Goal: Use online tool/utility: Use online tool/utility

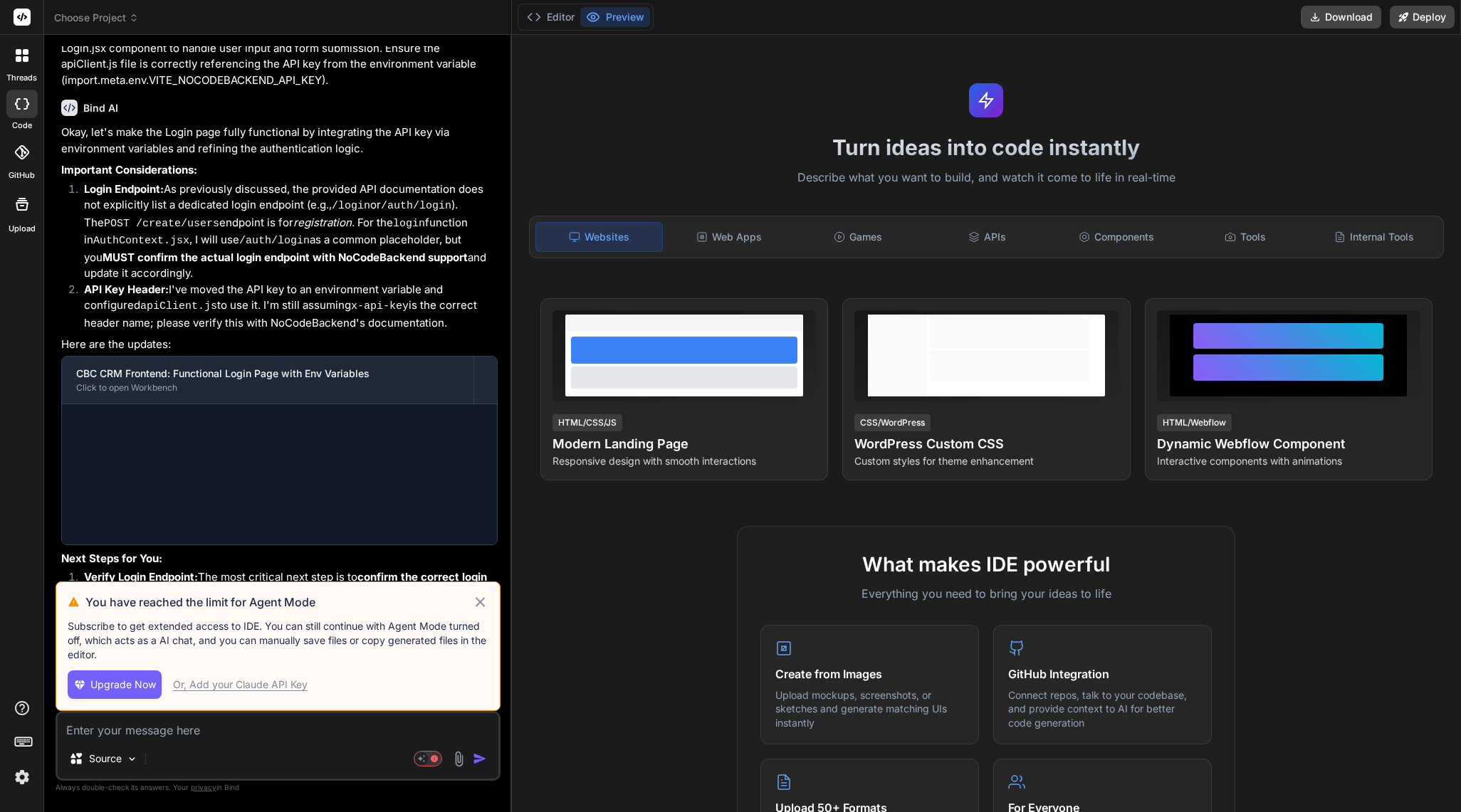
scroll to position [1484, 0]
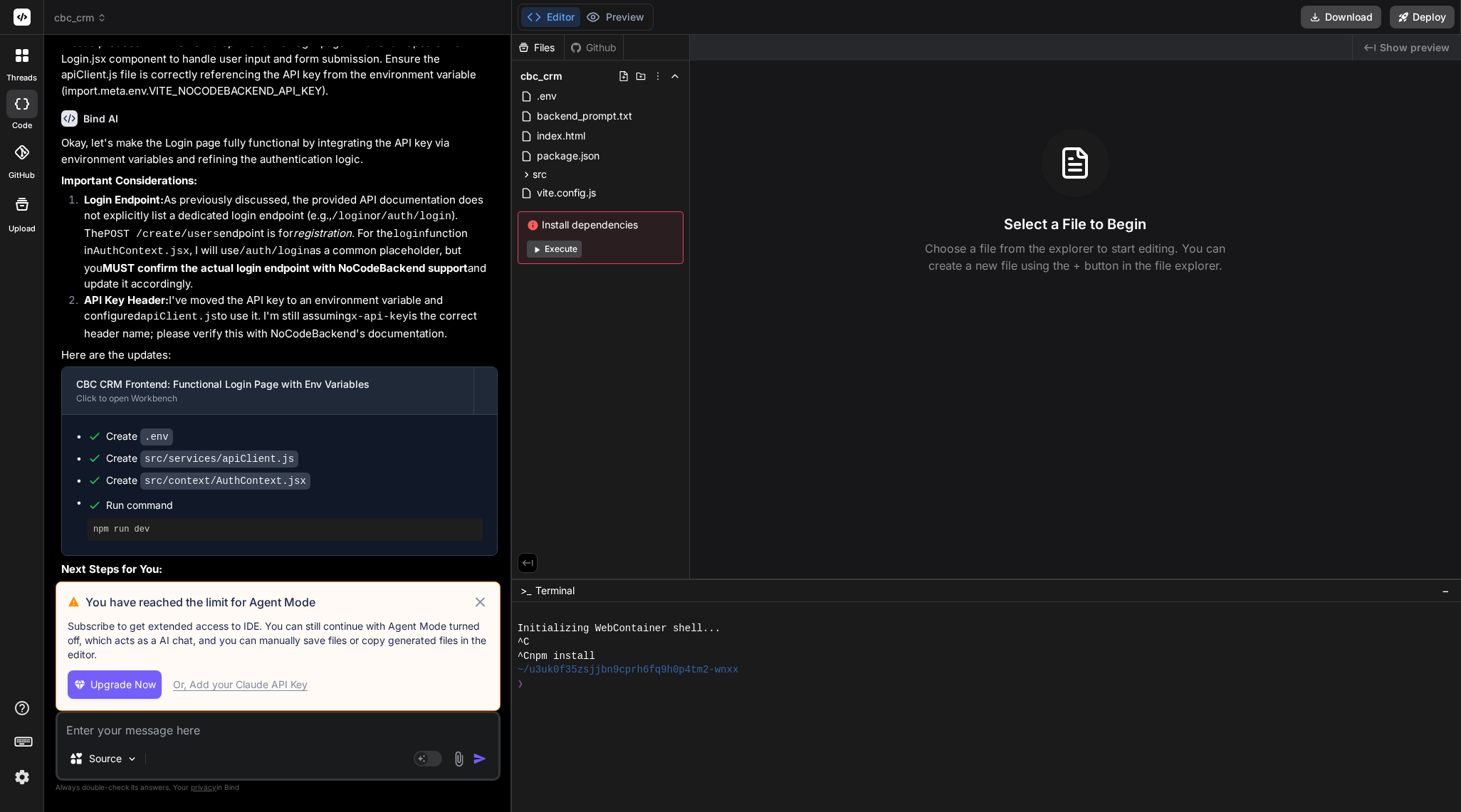
click at [482, 606] on icon at bounding box center [480, 602] width 16 height 17
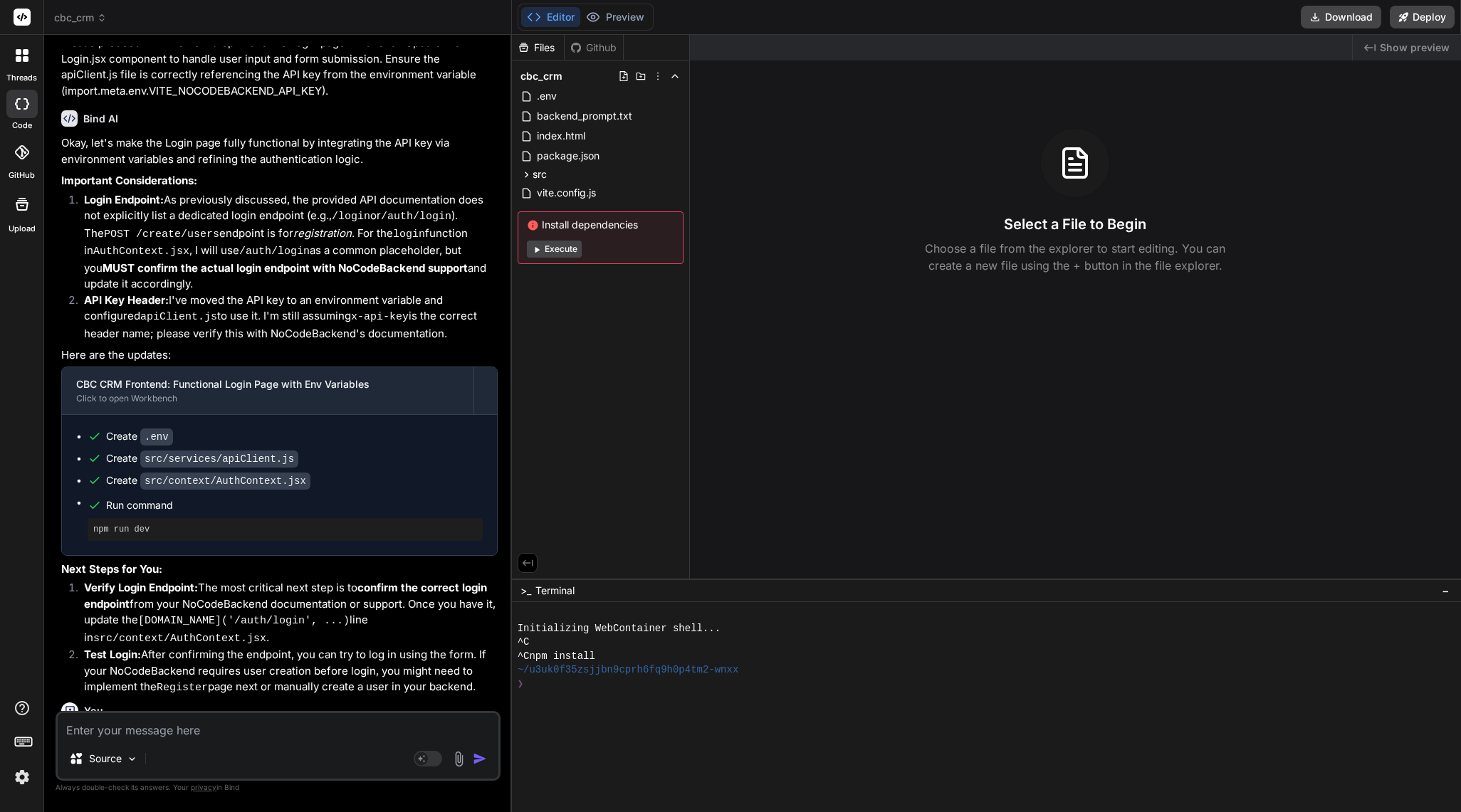
scroll to position [1803, 0]
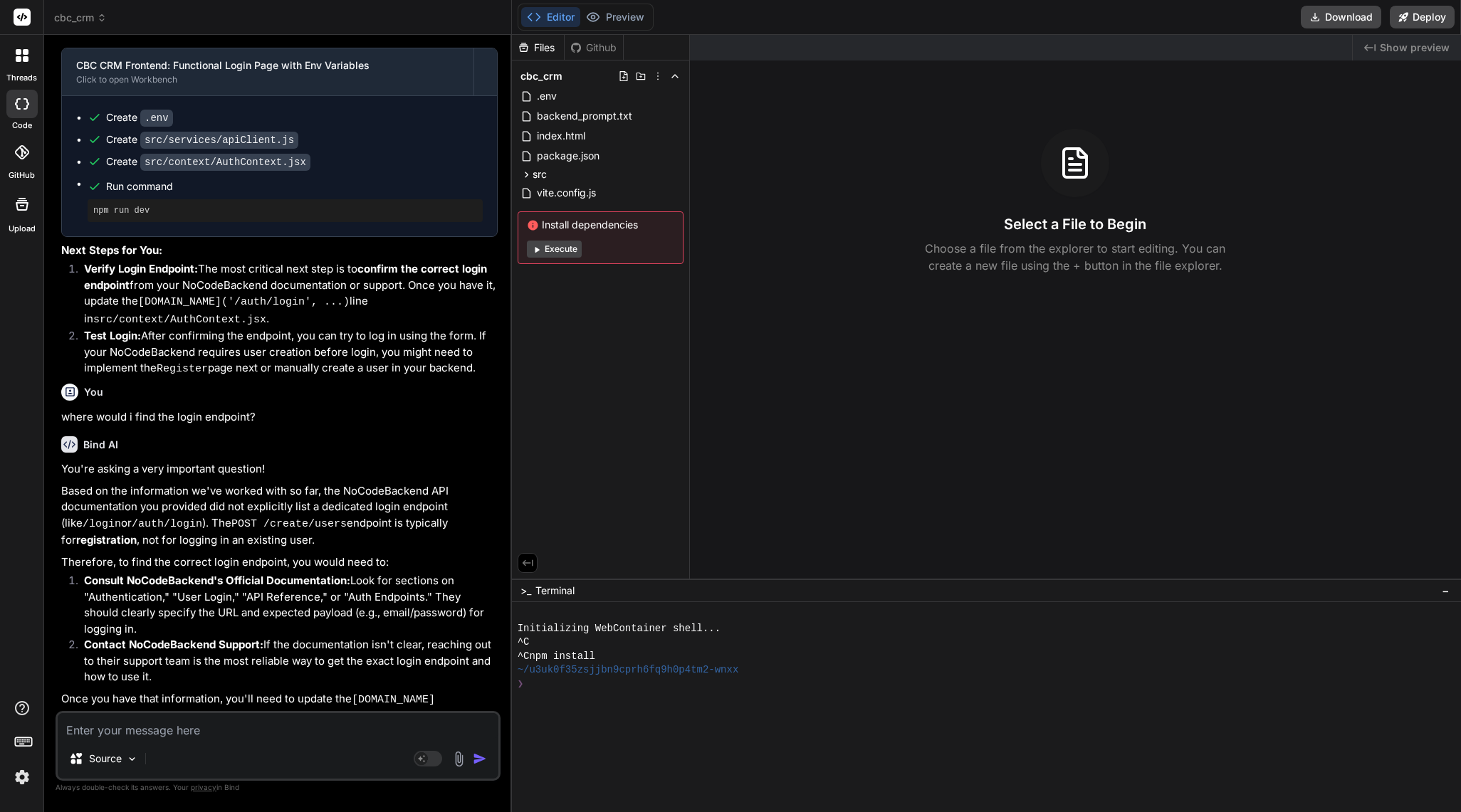
click at [94, 21] on span "cbc_crm" at bounding box center [81, 18] width 53 height 14
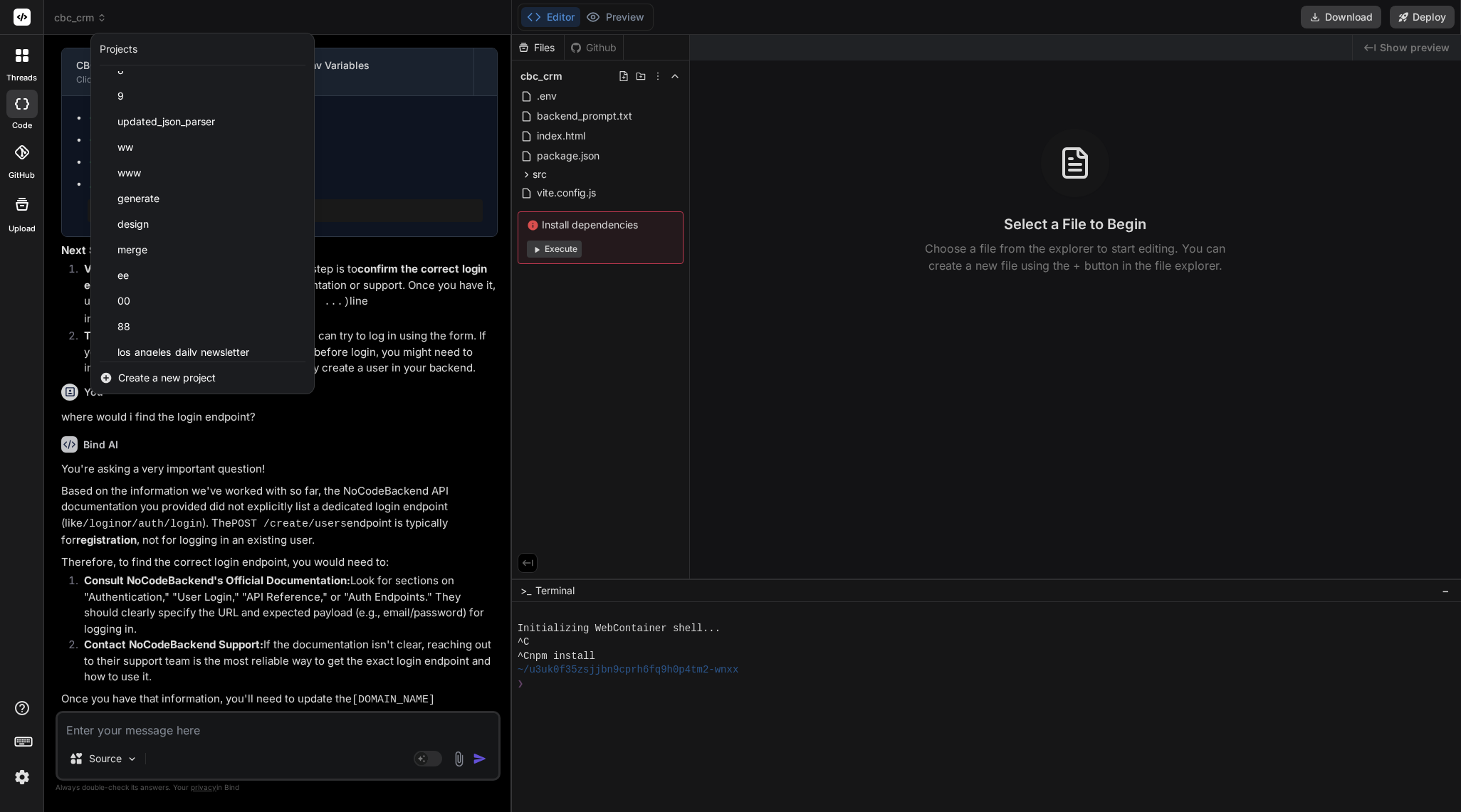
scroll to position [509, 0]
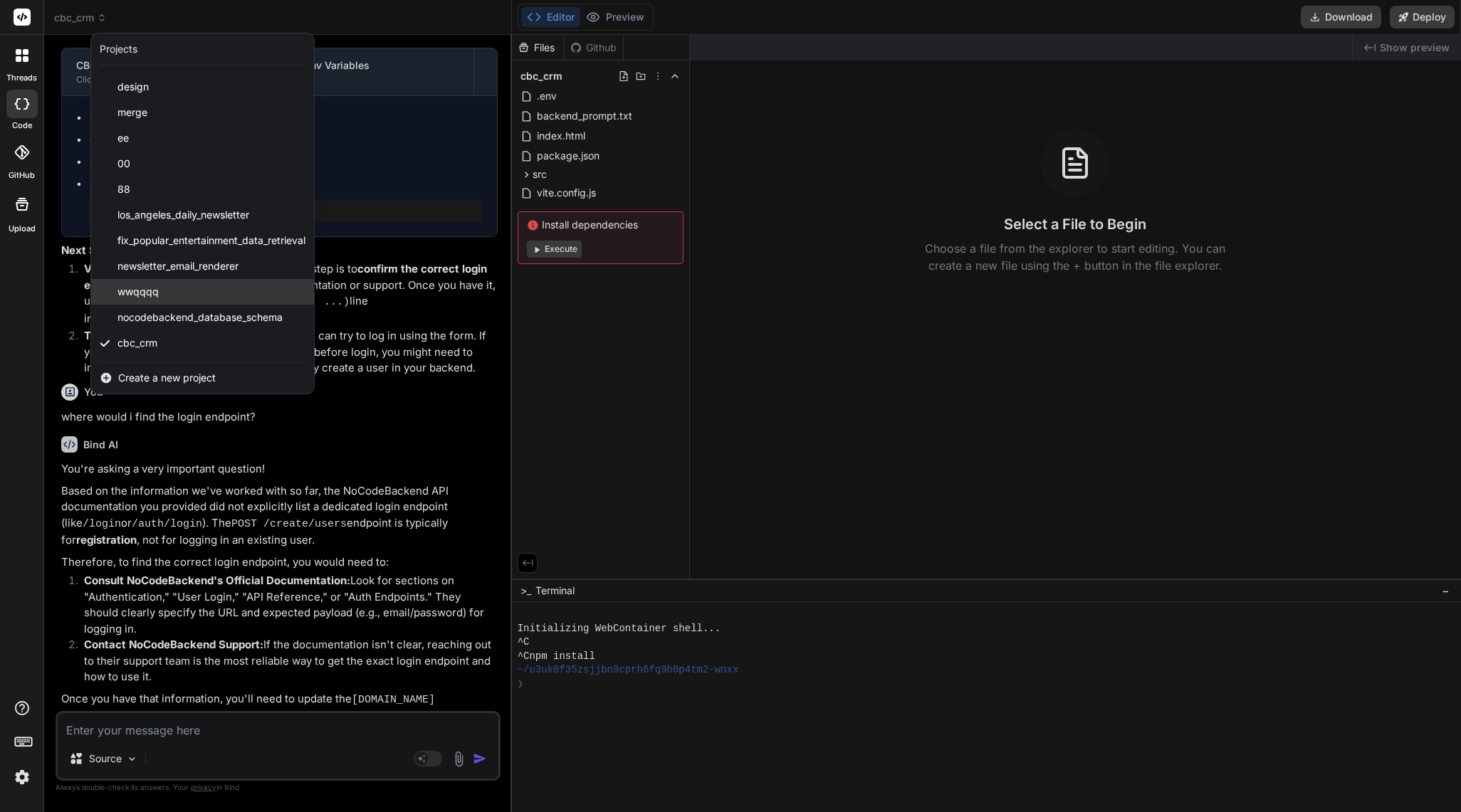
click at [201, 299] on div "wwqqqq" at bounding box center [203, 292] width 223 height 26
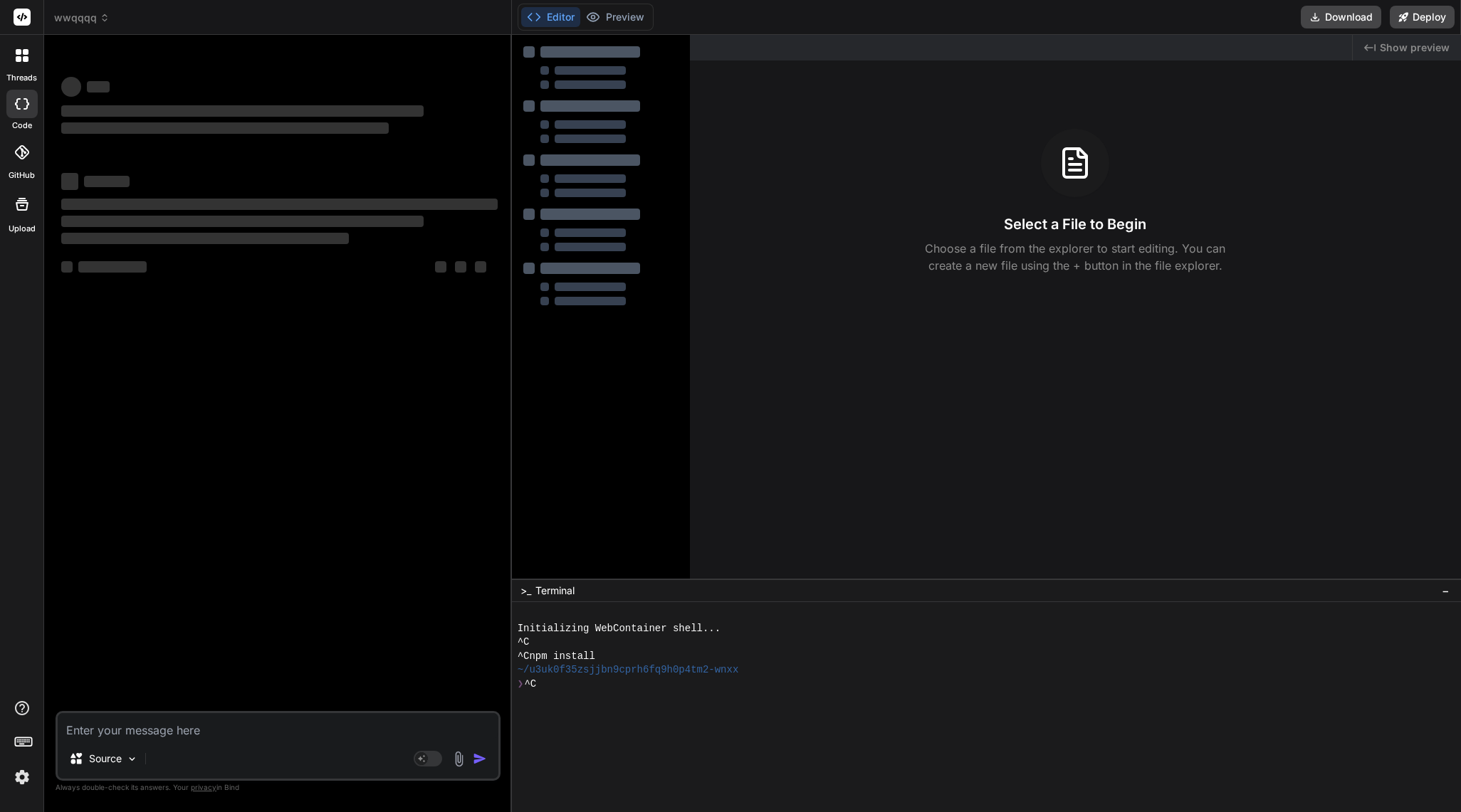
scroll to position [0, 0]
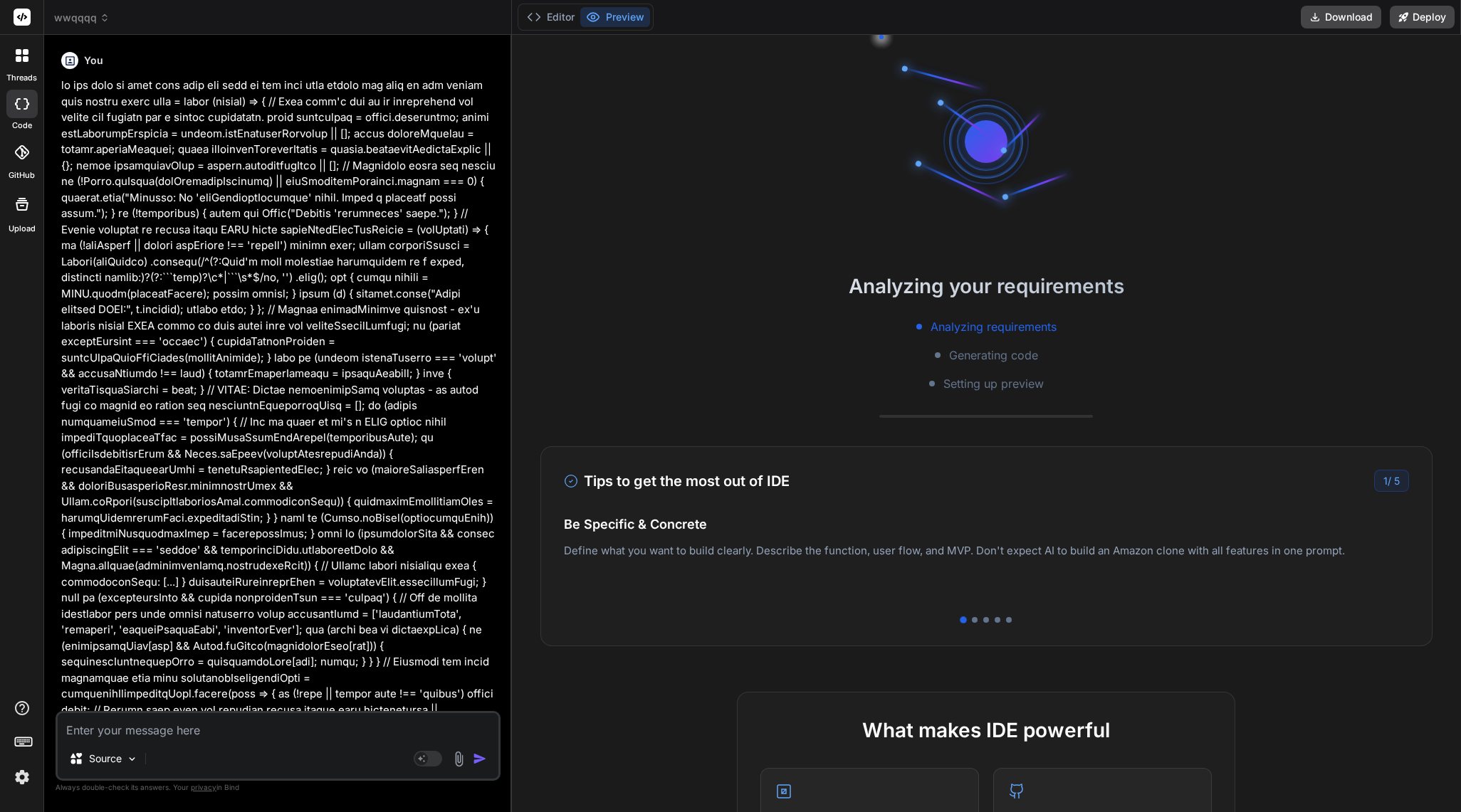
type textarea "x"
click at [159, 730] on textarea at bounding box center [278, 726] width 441 height 26
type textarea "r"
type textarea "x"
type textarea "re"
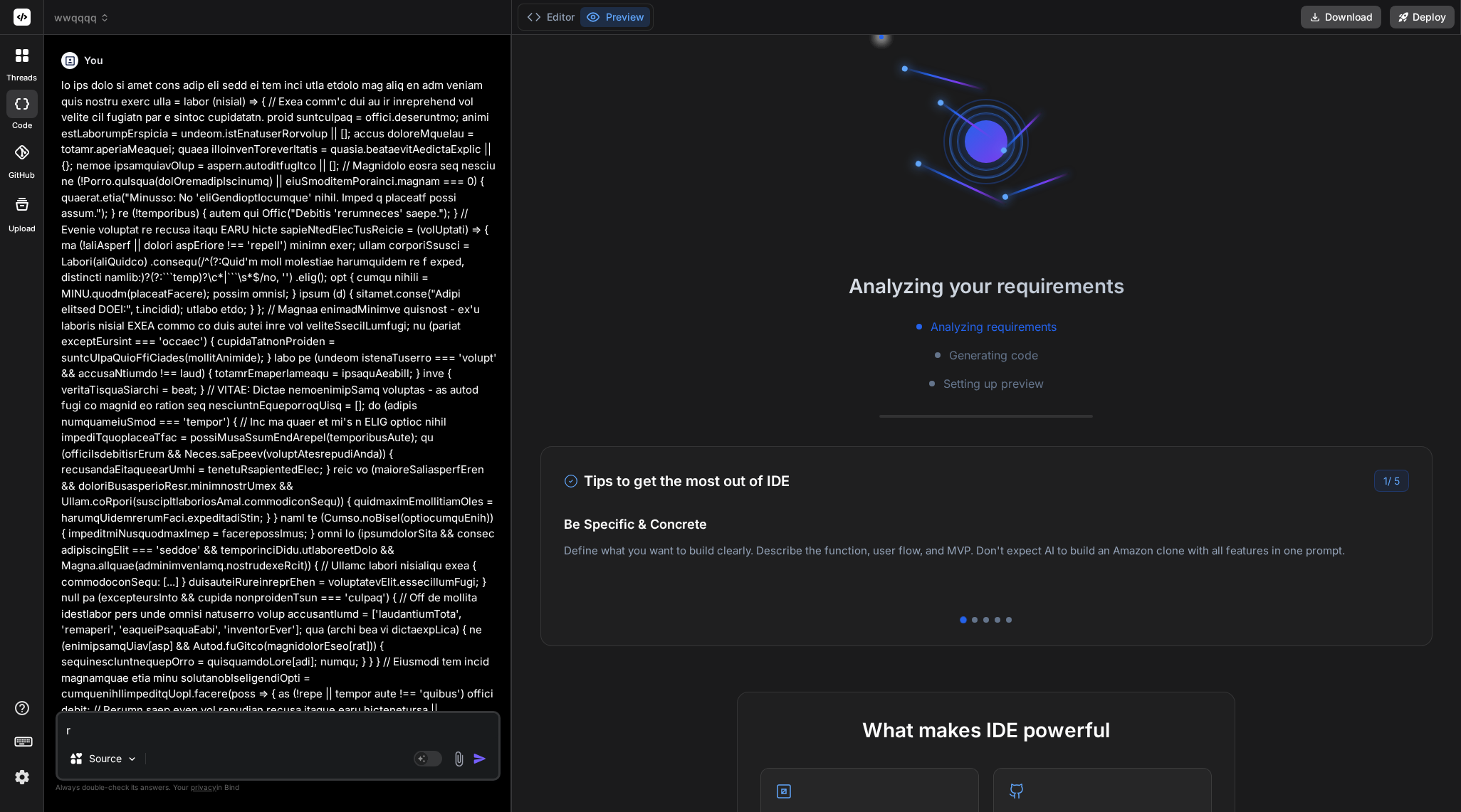
type textarea "x"
type textarea "ren"
type textarea "x"
type textarea "rend"
type textarea "x"
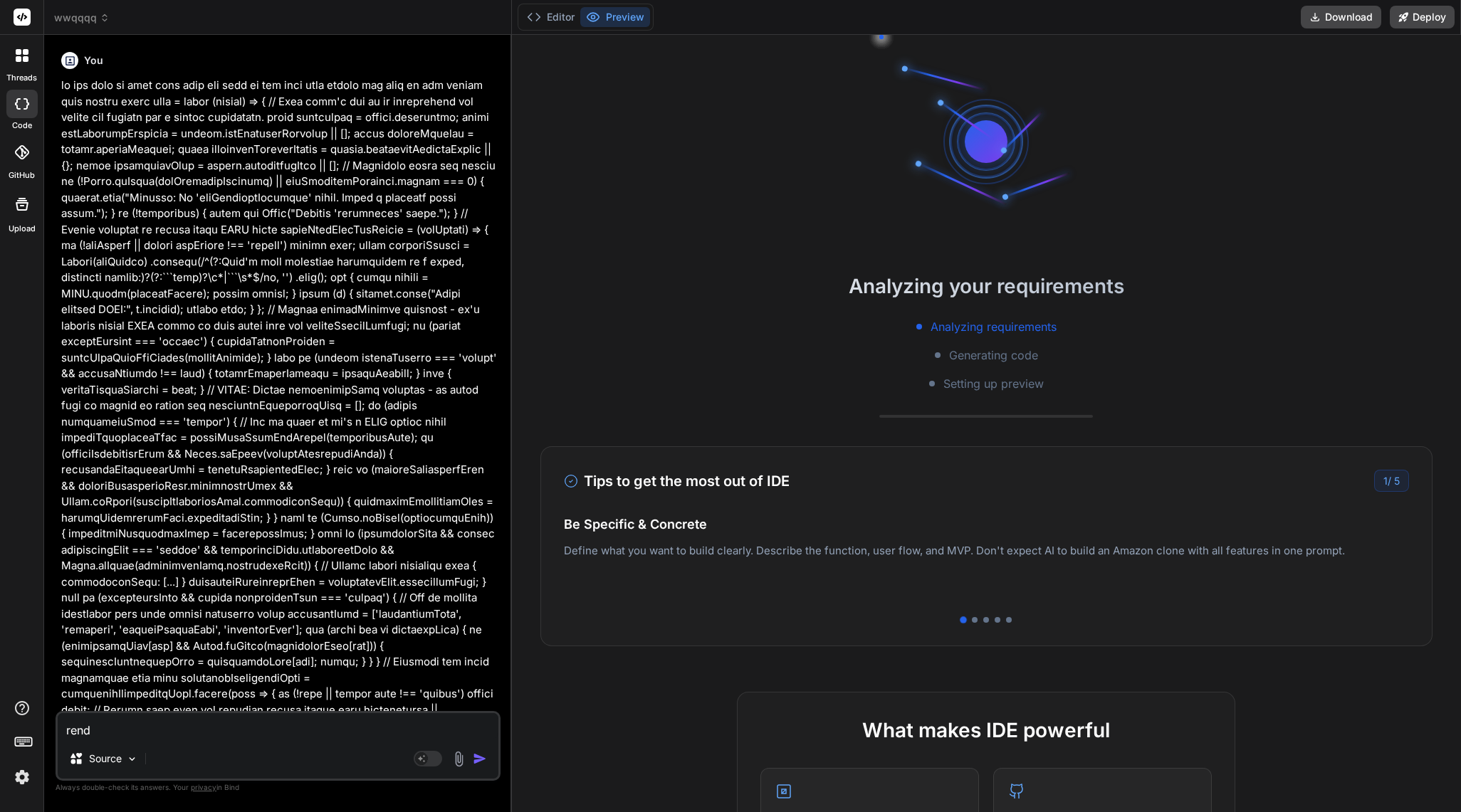
type textarea "[PERSON_NAME]"
type textarea "x"
type textarea "render"
type textarea "x"
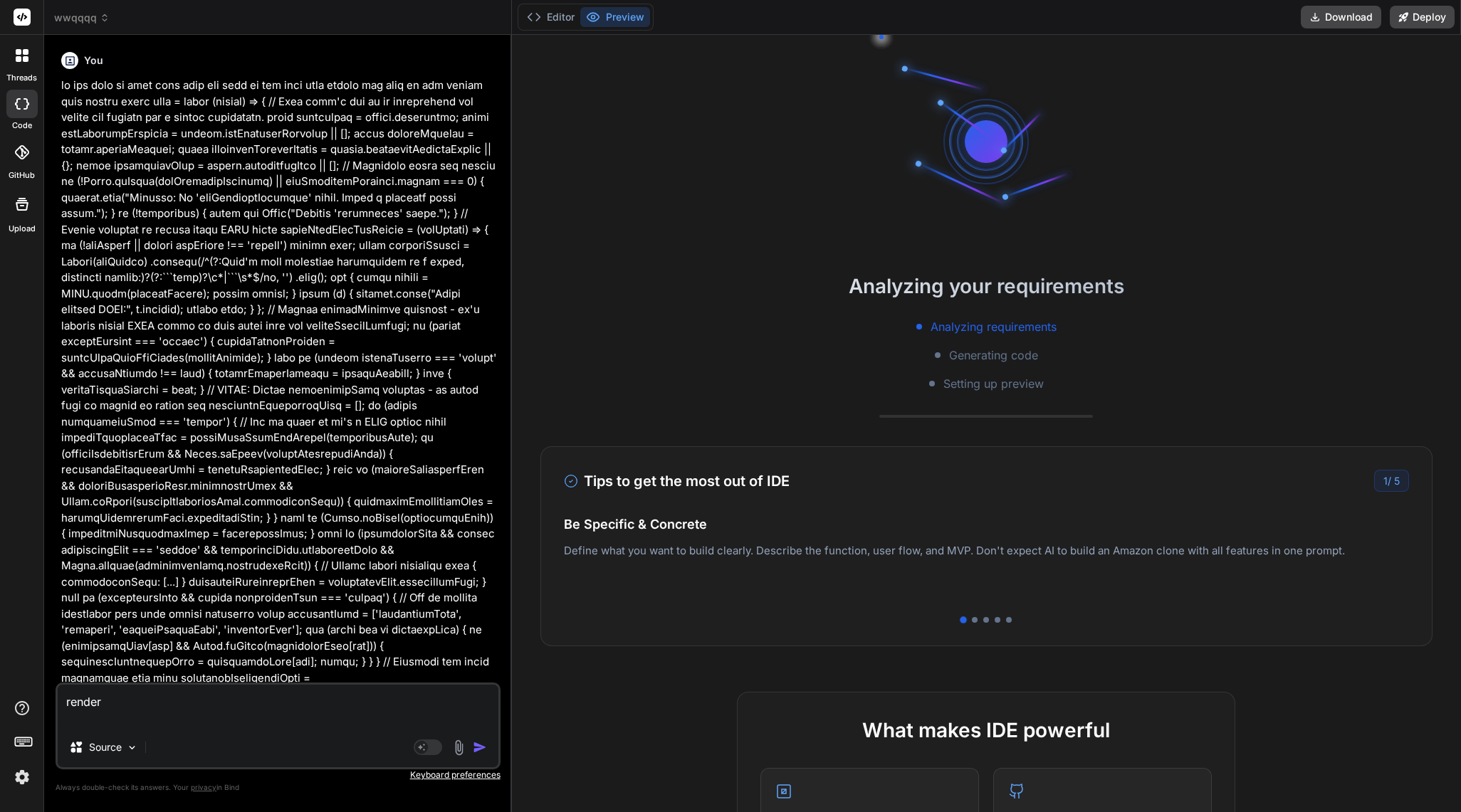
type textarea "render"
type textarea "x"
paste textarea "{ "htmlSnippet": "<!DOCTYPE html><html lang=\"en\"><head><meta charset=\"UTF-8\…"
type textarea "render { "htmlSnippet": "<!DOCTYPE html><html lang=\"en\"><head><meta charset=\…"
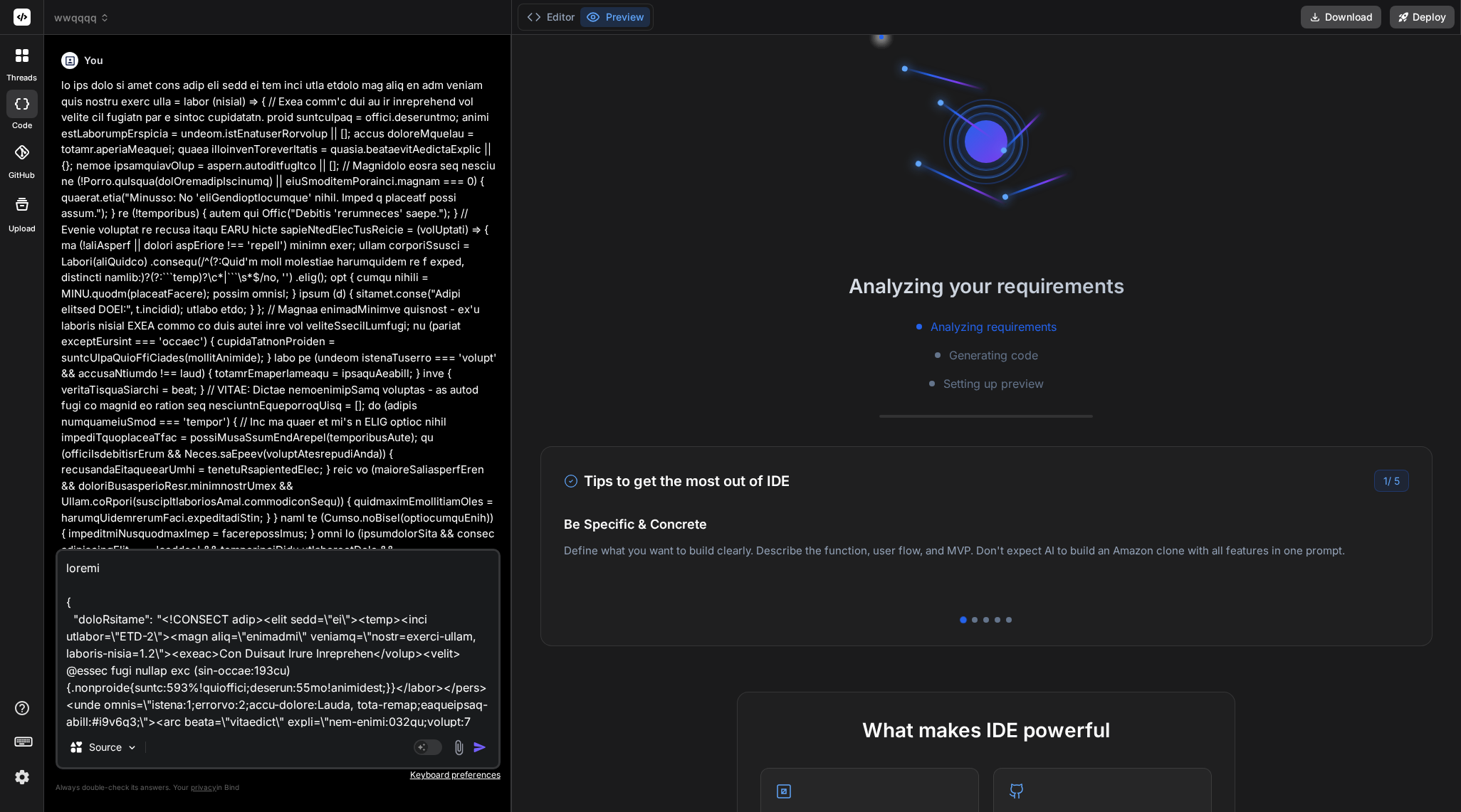
scroll to position [13827, 0]
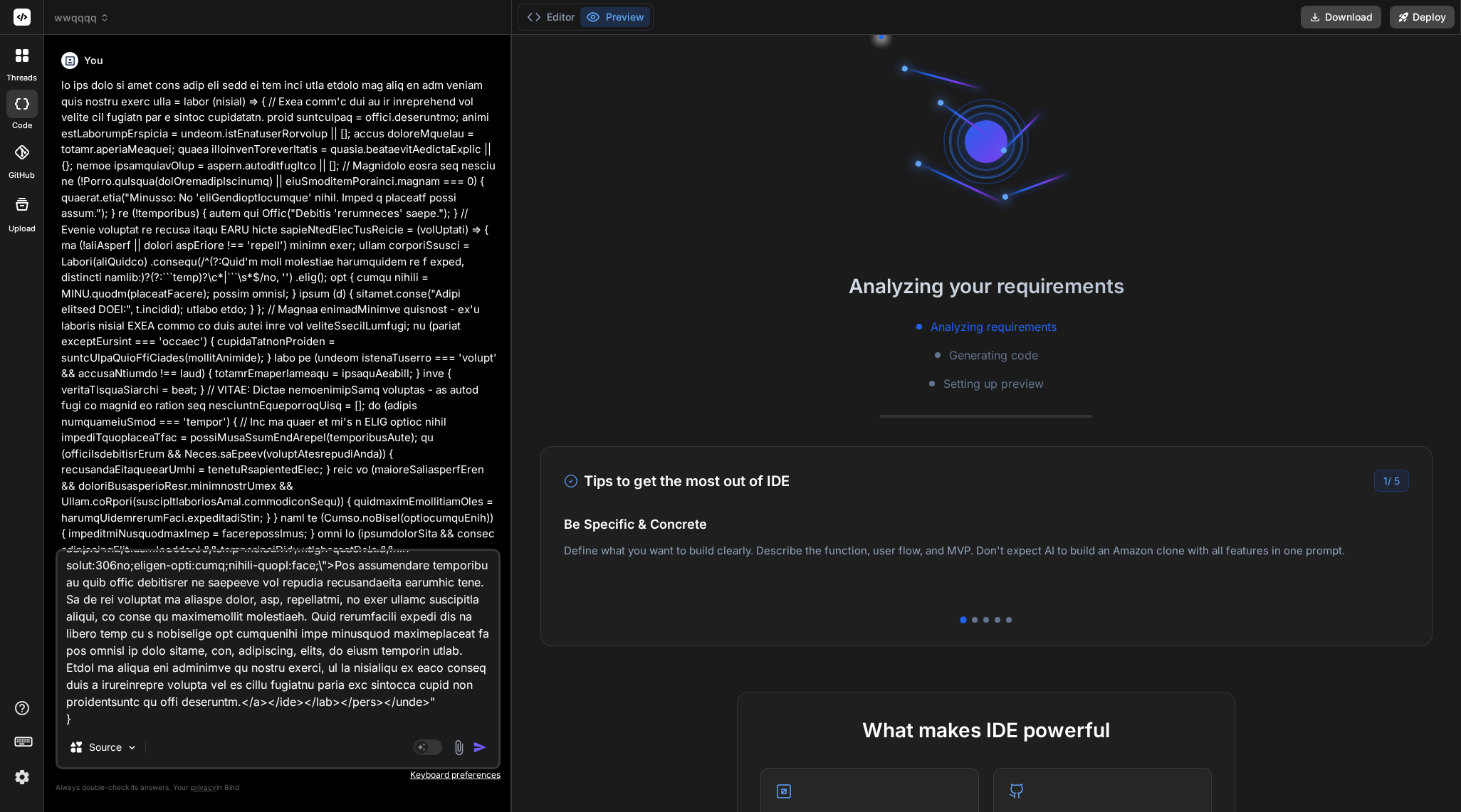
type textarea "x"
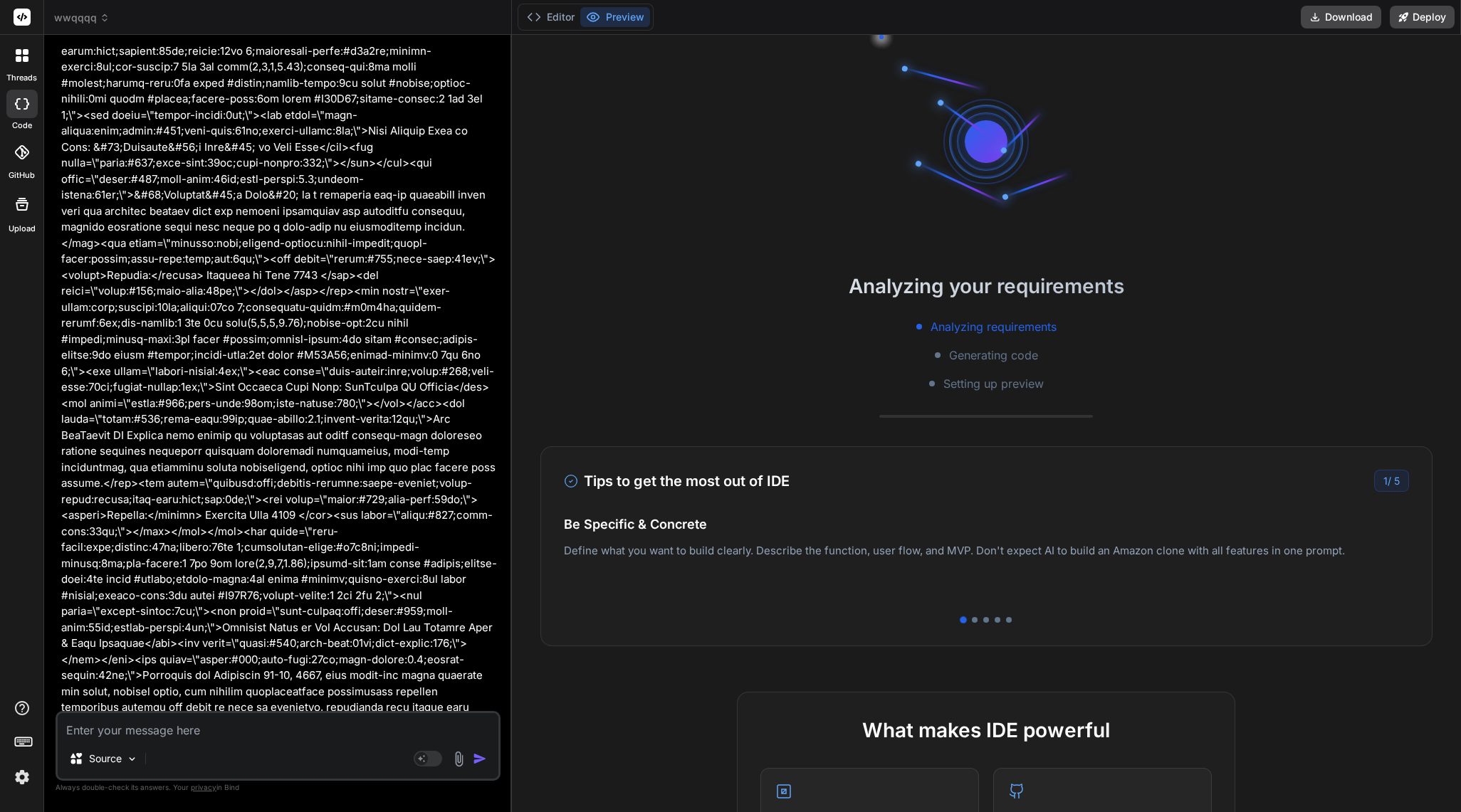
scroll to position [38817, 0]
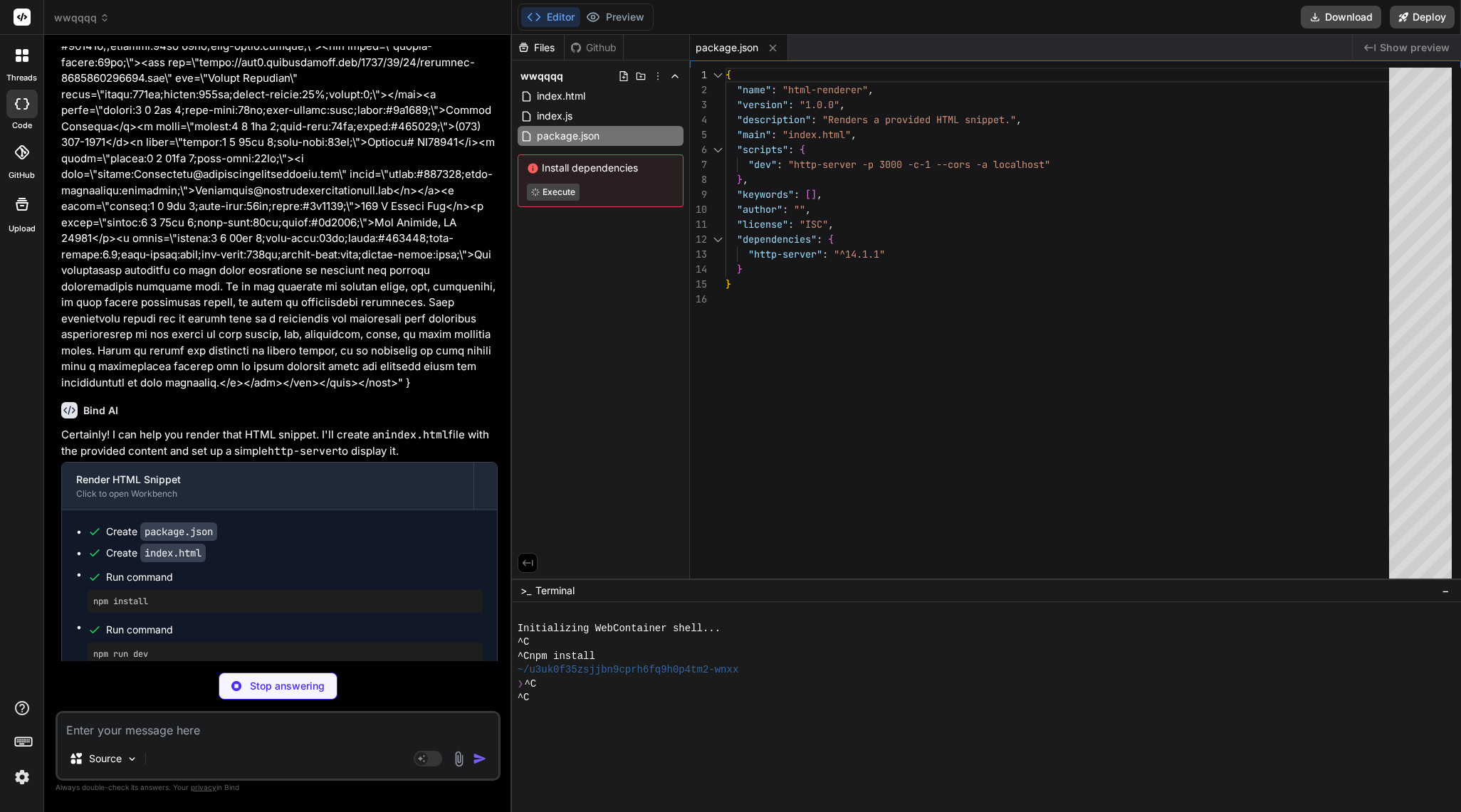
type textarea "x"
type textarea "e legal, tax, accounting, or real estate investment advice, or serve as profess…"
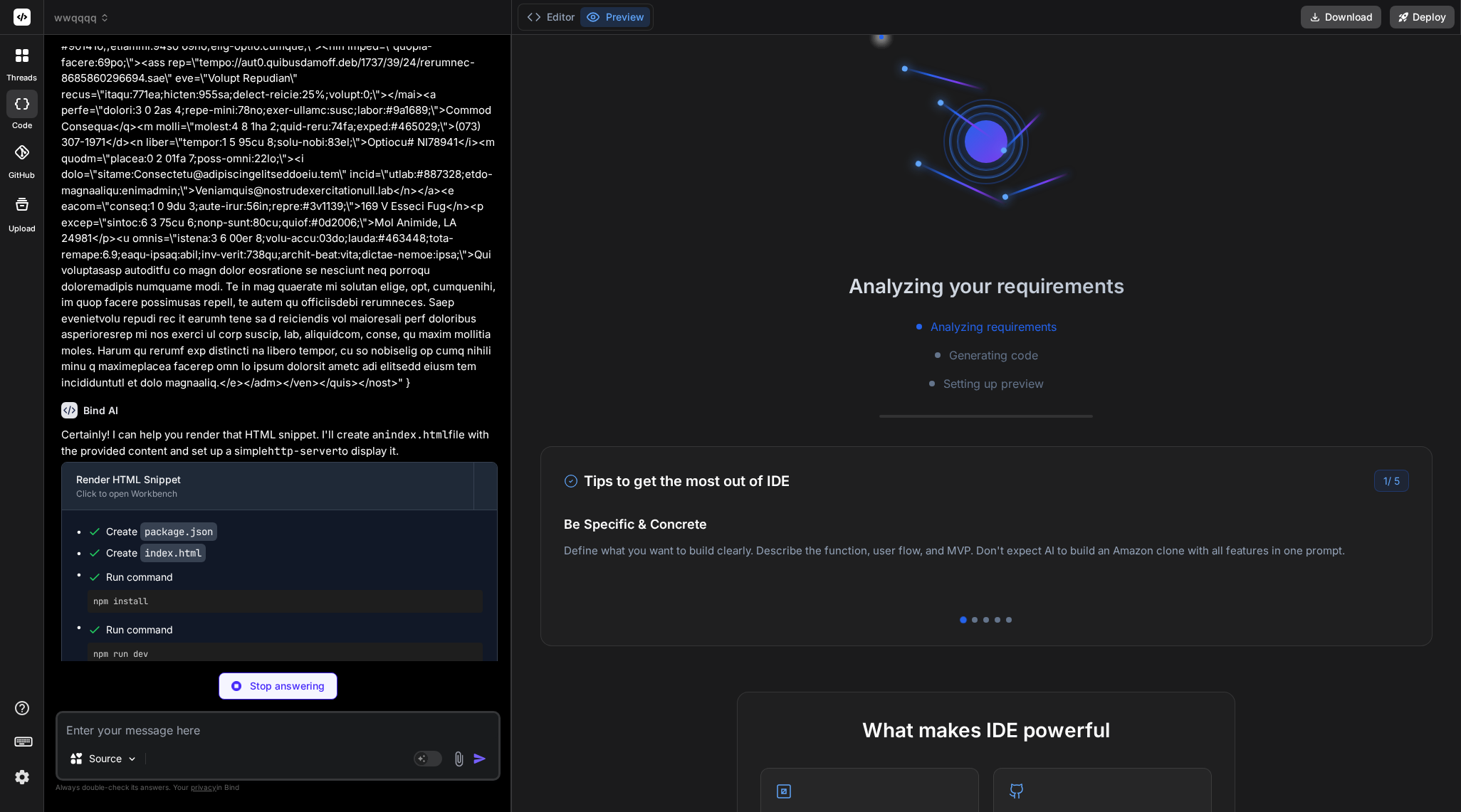
type textarea "x"
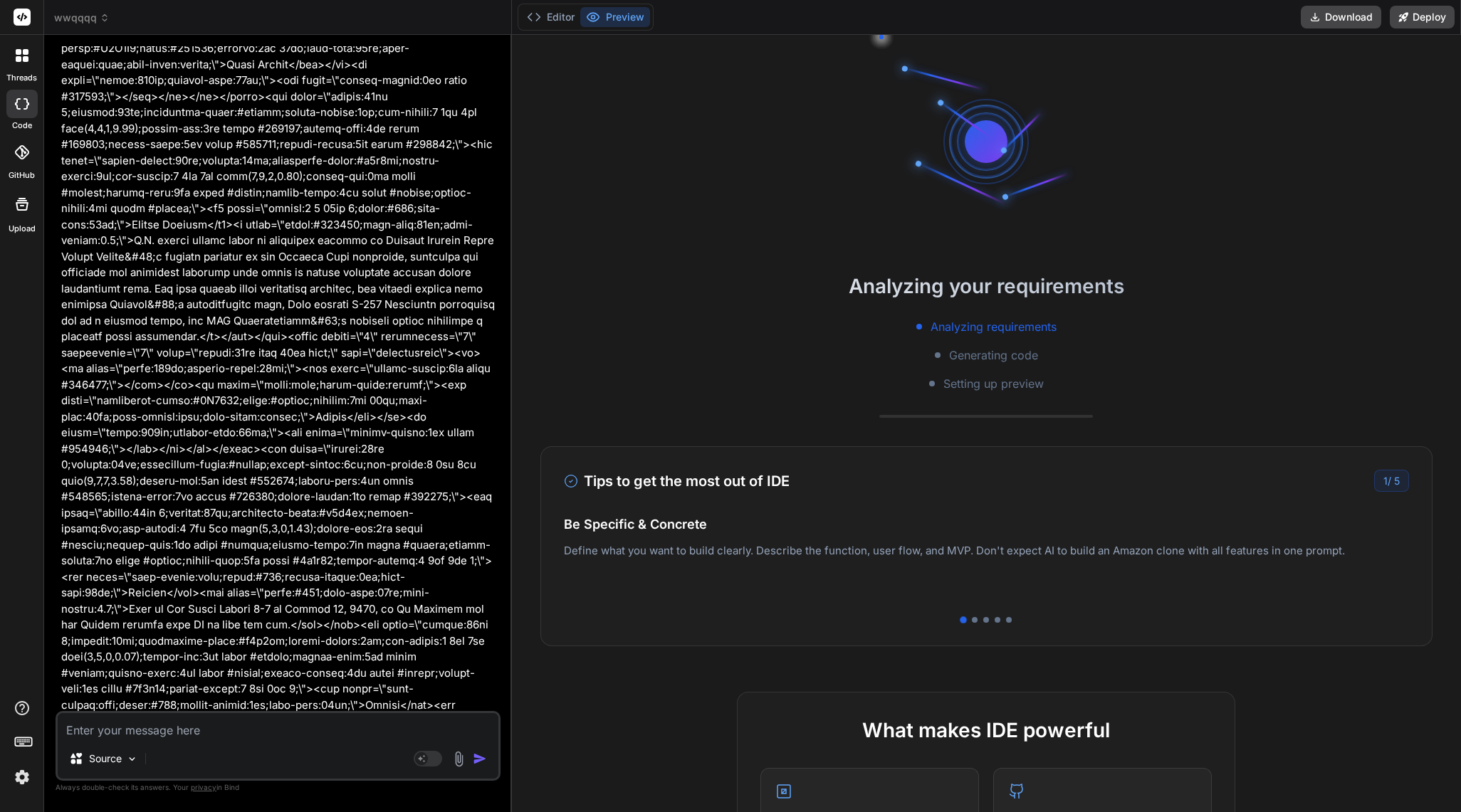
scroll to position [49880, 0]
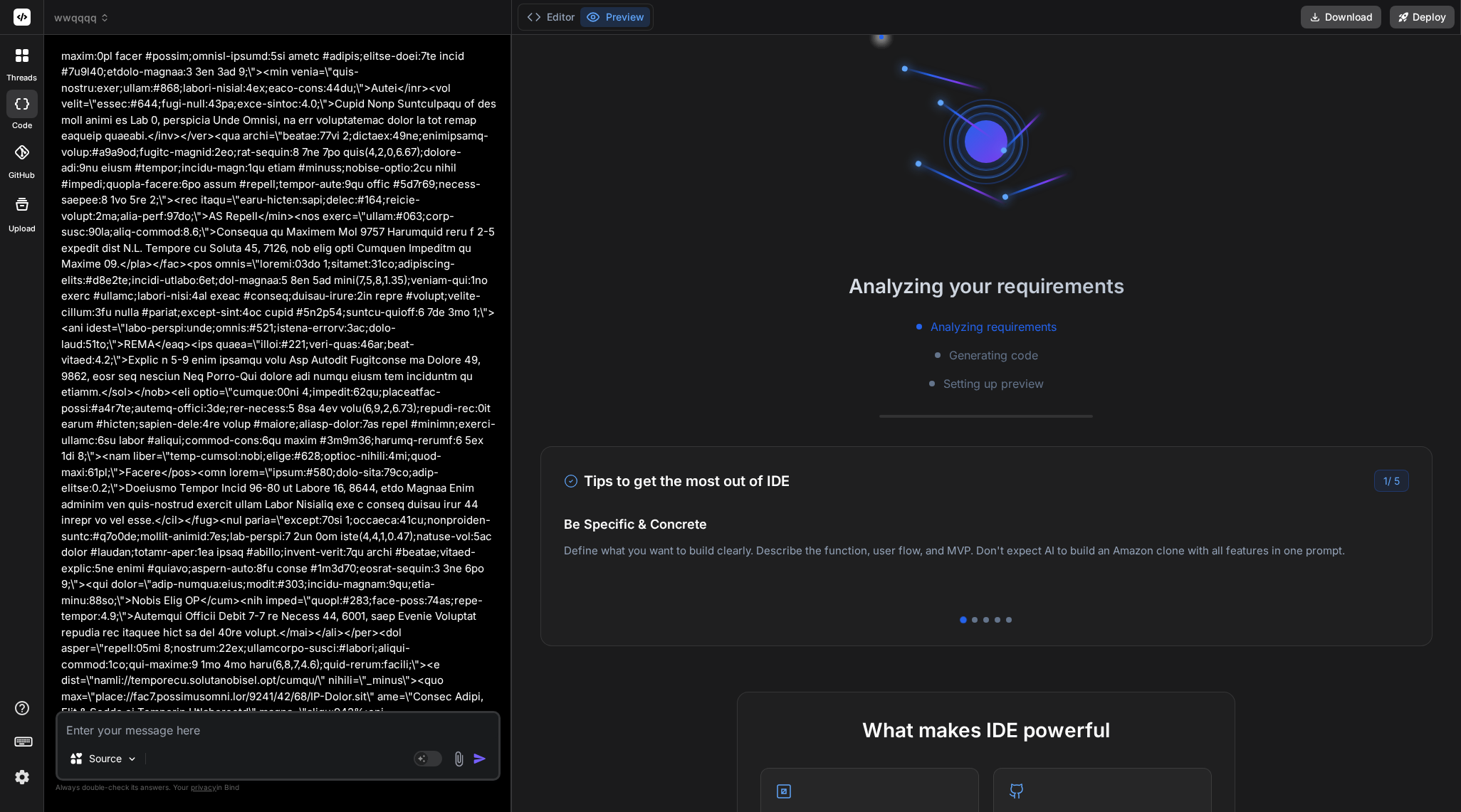
type textarea "n"
type textarea "x"
type textarea "no"
type textarea "x"
type textarea "not"
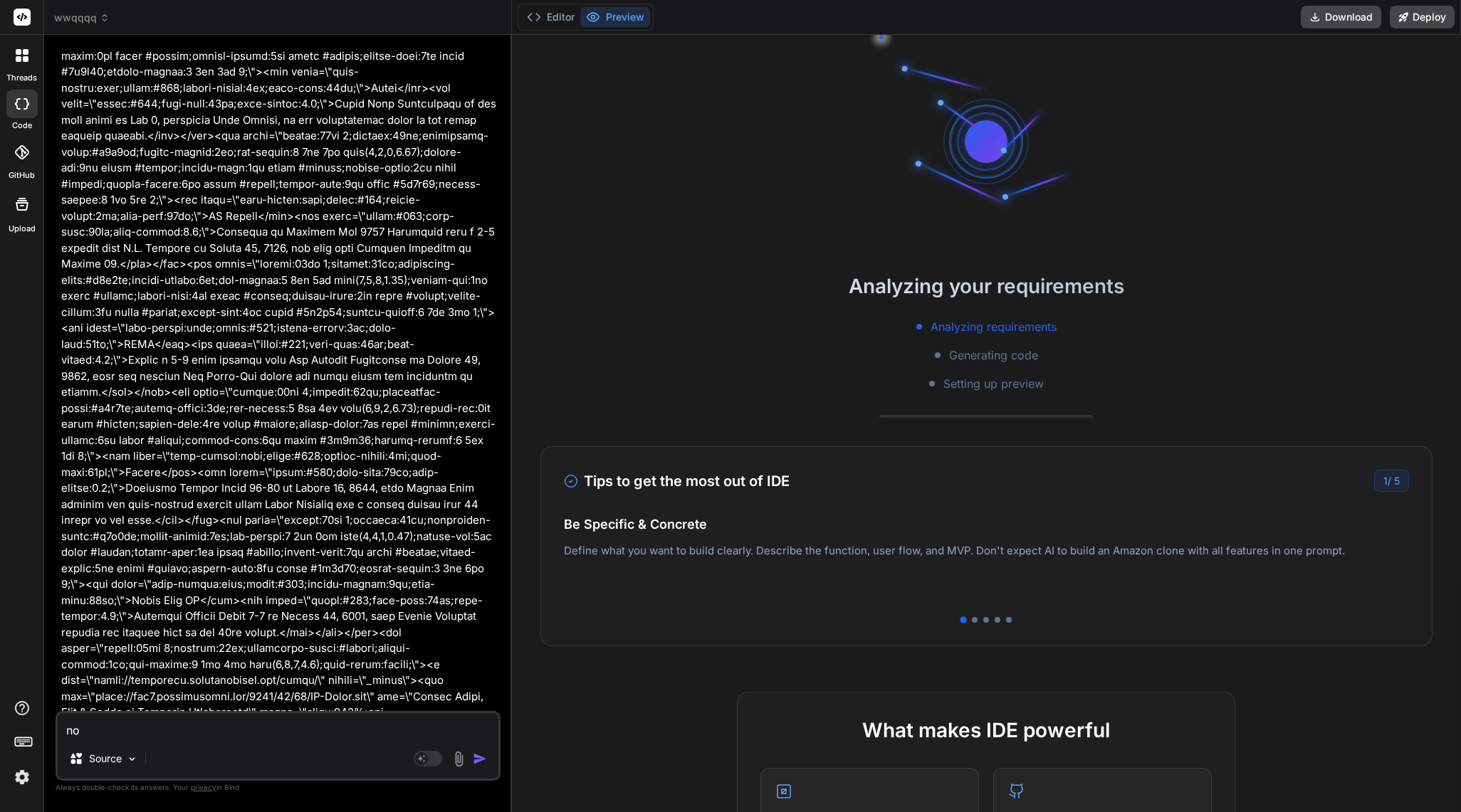
type textarea "x"
type textarea "noth"
type textarea "x"
type textarea "nothi"
type textarea "x"
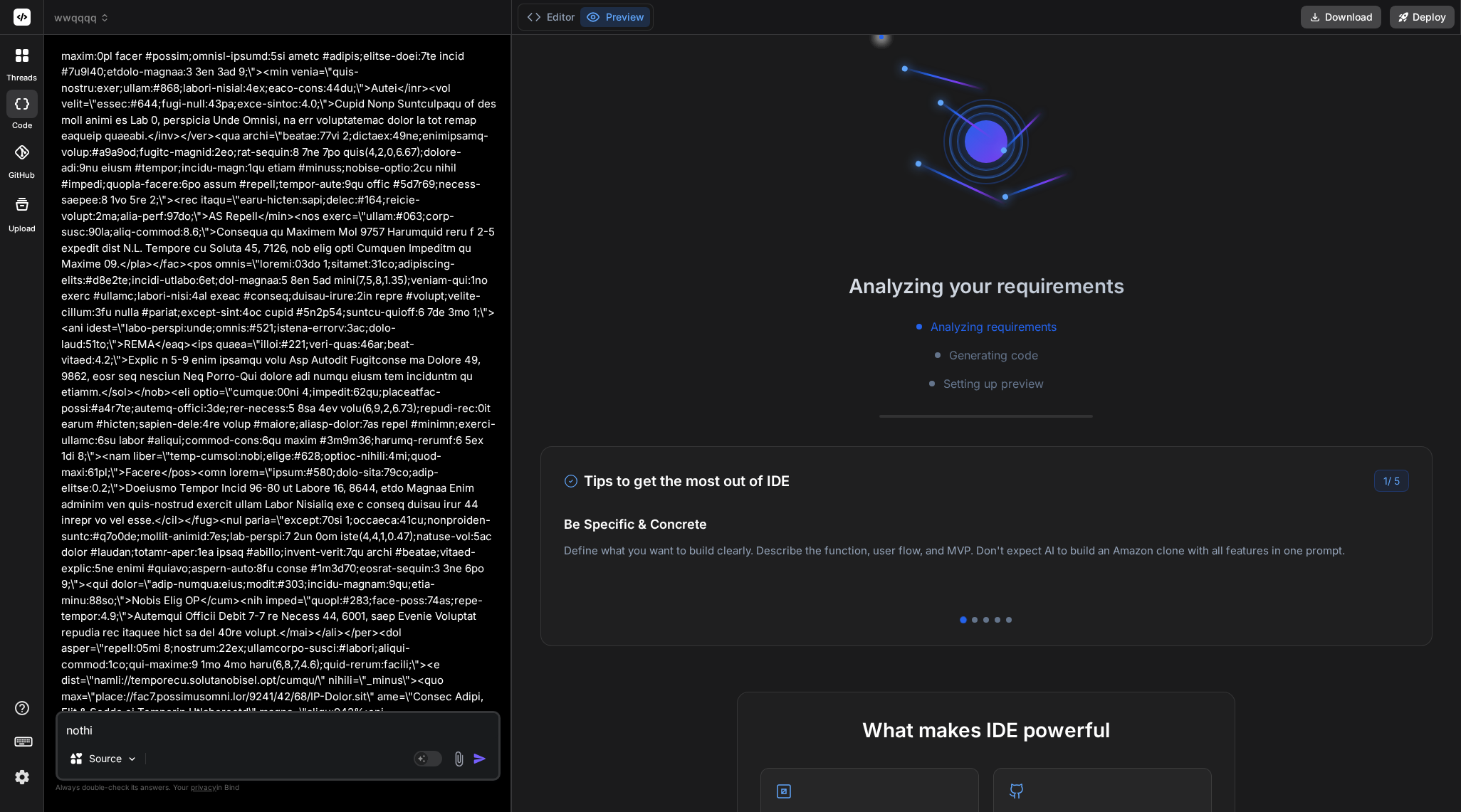
type textarea "nothin"
type textarea "x"
type textarea "nothing"
type textarea "x"
type textarea "nothings"
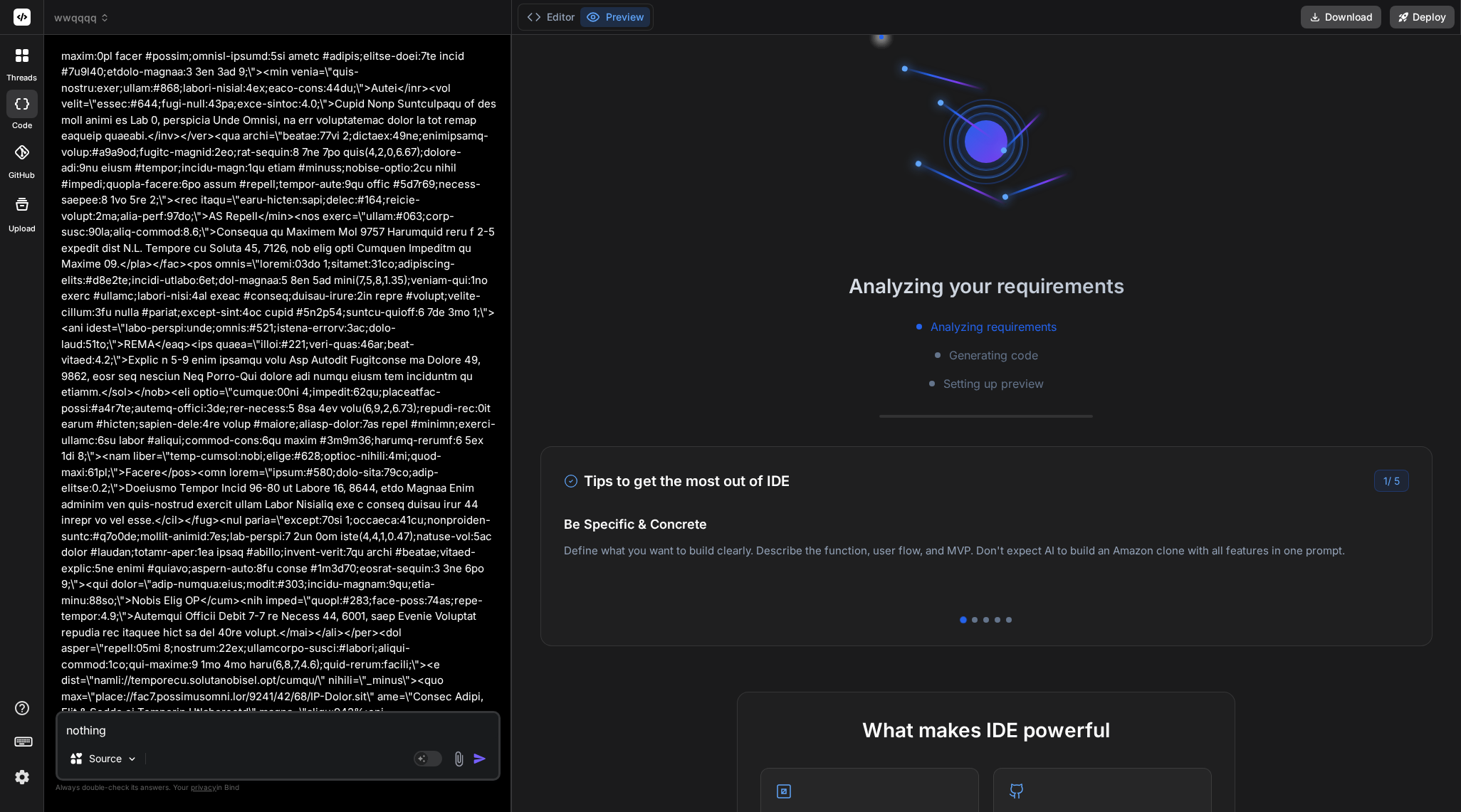
type textarea "x"
type textarea "nothings"
type textarea "x"
type textarea "nothings h"
type textarea "x"
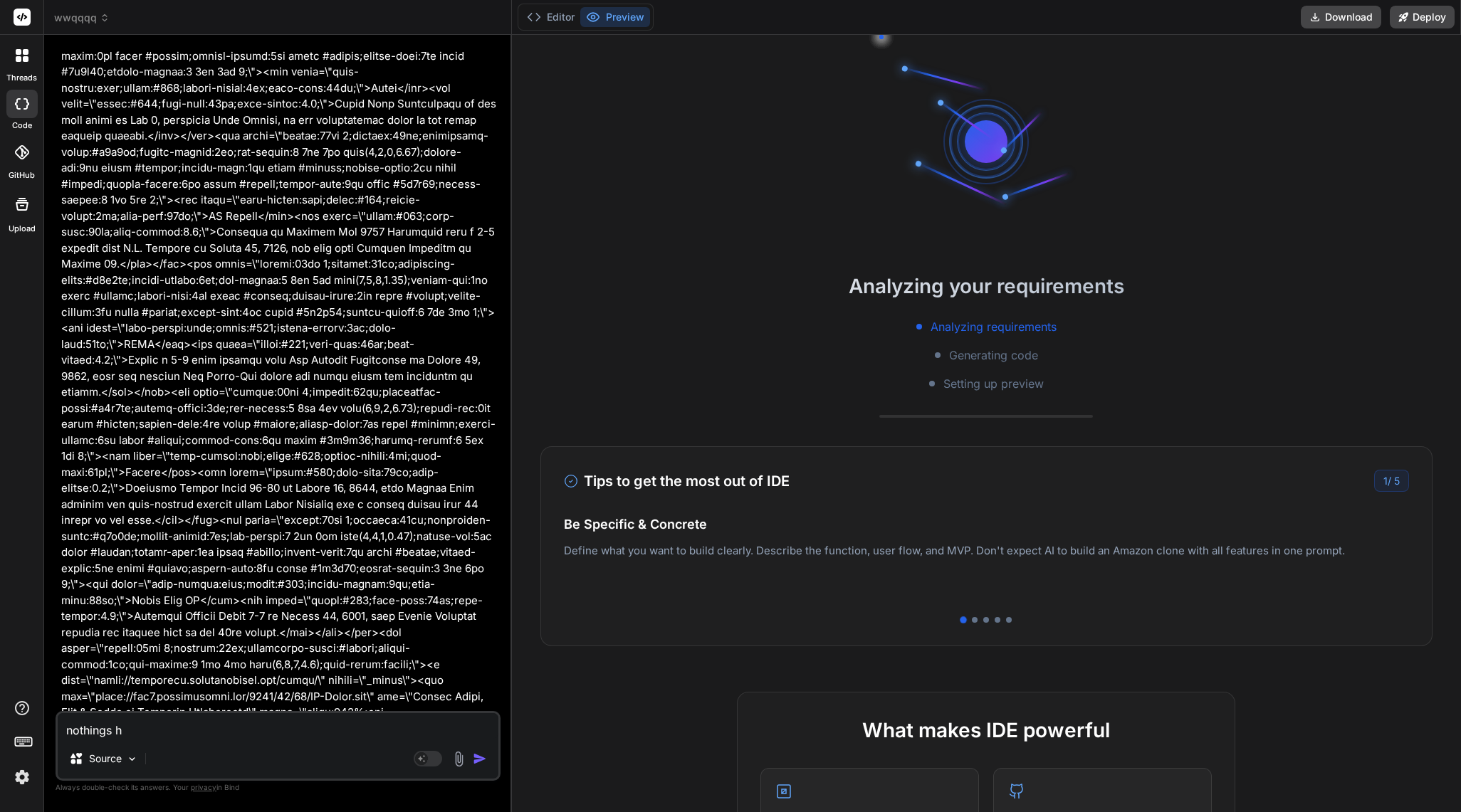
type textarea "nothings ha"
type textarea "x"
type textarea "nothings hap"
type textarea "x"
type textarea "nothings happ"
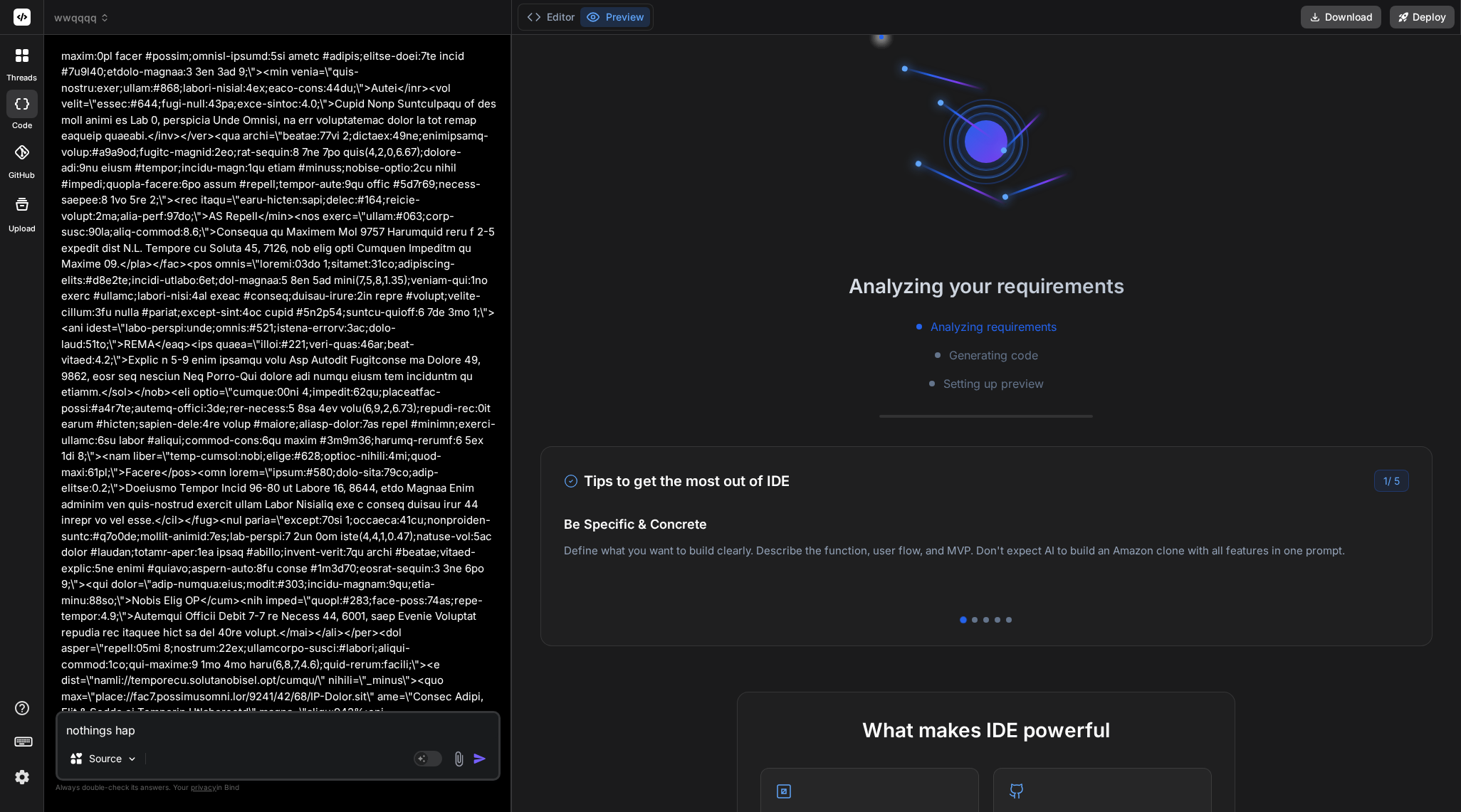
type textarea "x"
type textarea "nothings [PERSON_NAME]"
type textarea "x"
type textarea "nothings happen"
type textarea "x"
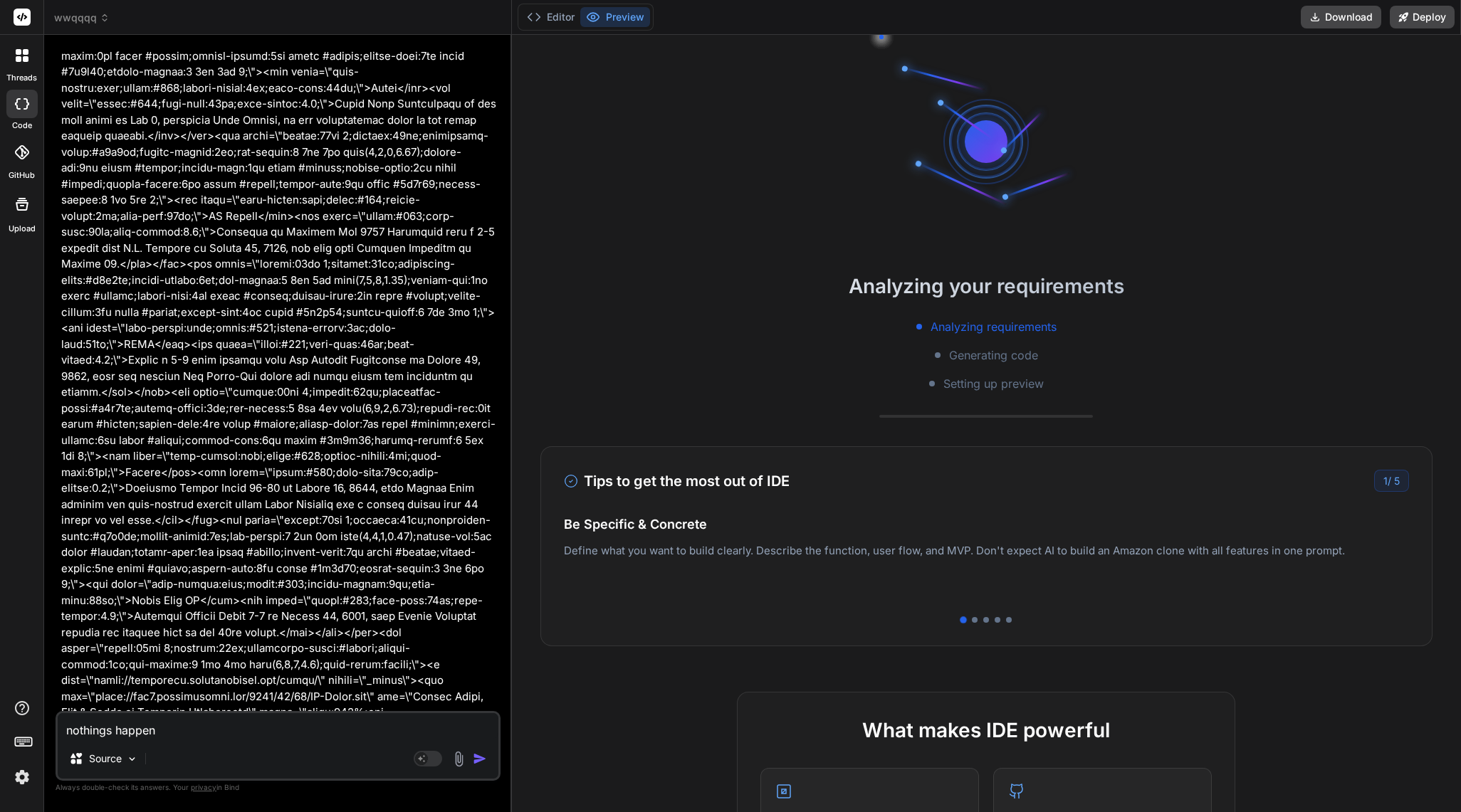
type textarea "nothings happeni"
type textarea "x"
type textarea "nothings happenin"
type textarea "x"
type textarea "nothings happening"
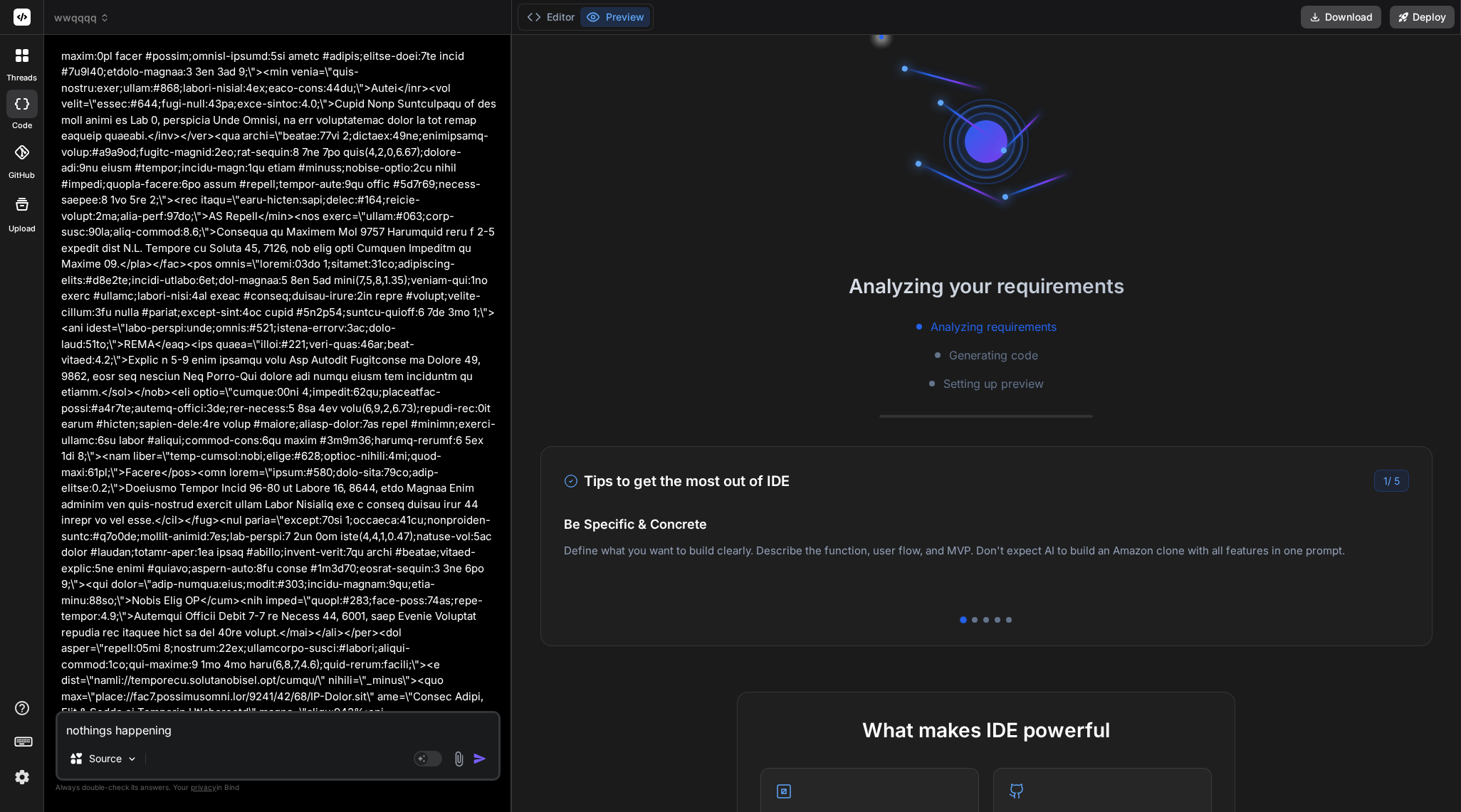
type textarea "x"
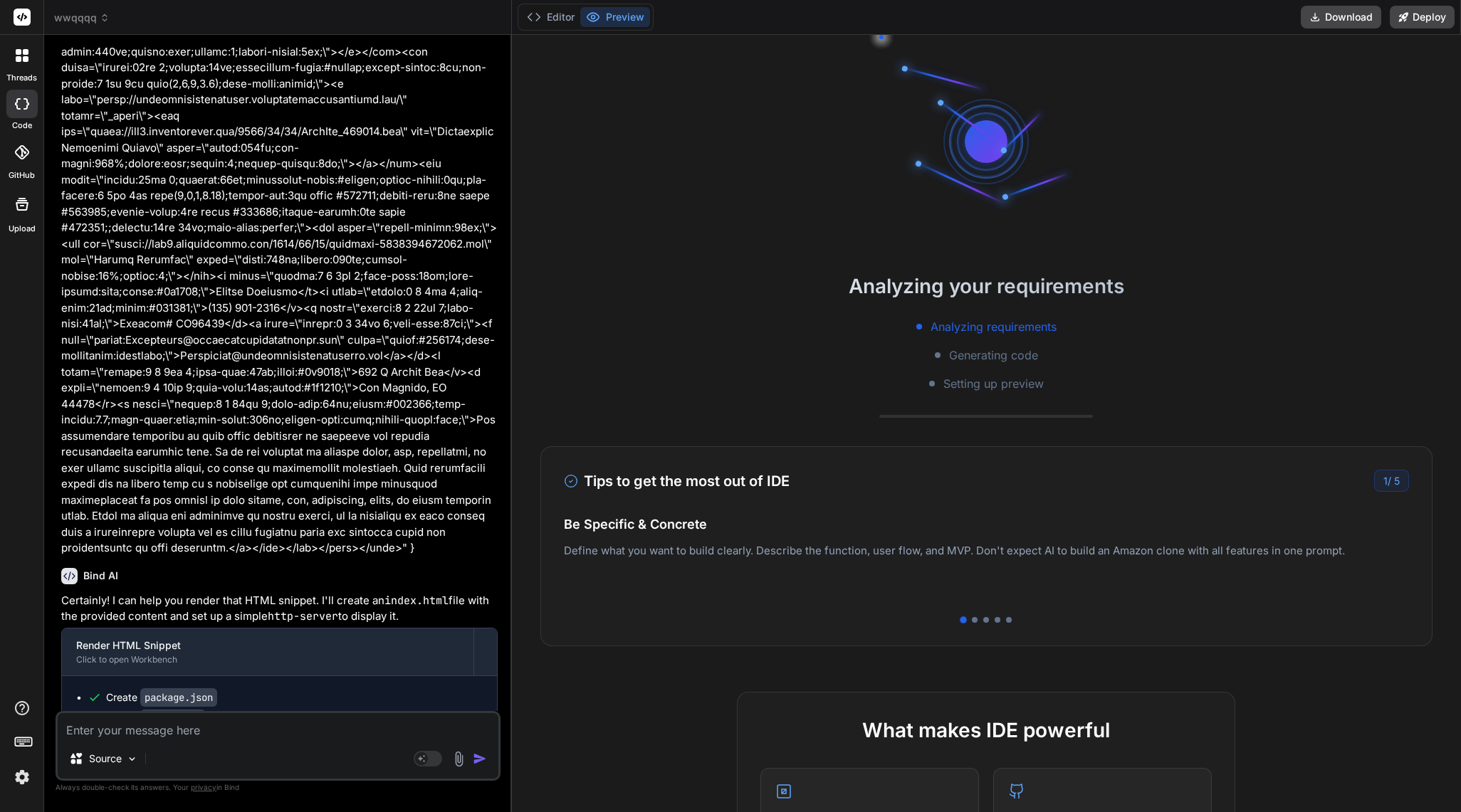
scroll to position [50639, 0]
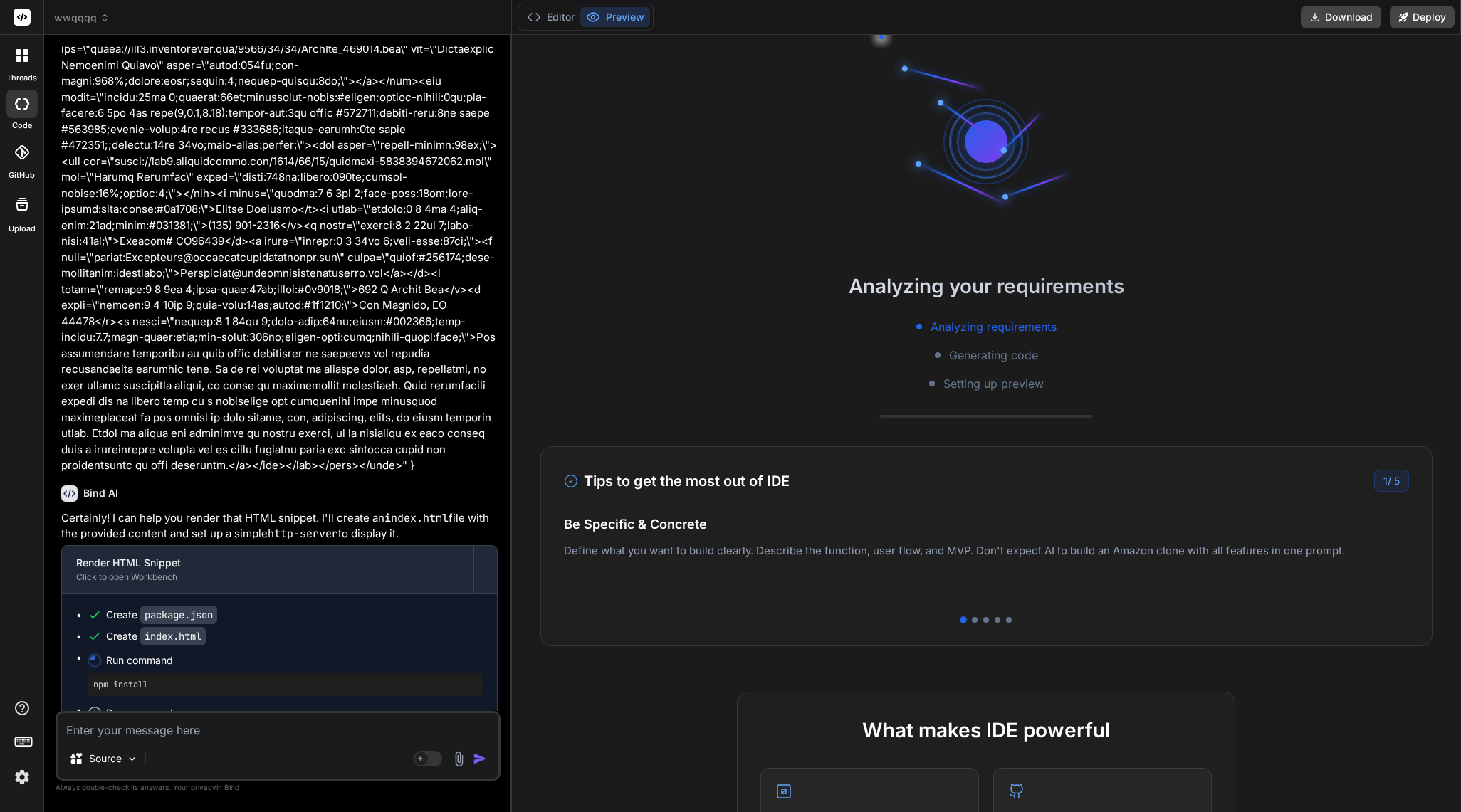
click at [74, 17] on span "wwqqqq" at bounding box center [82, 18] width 56 height 14
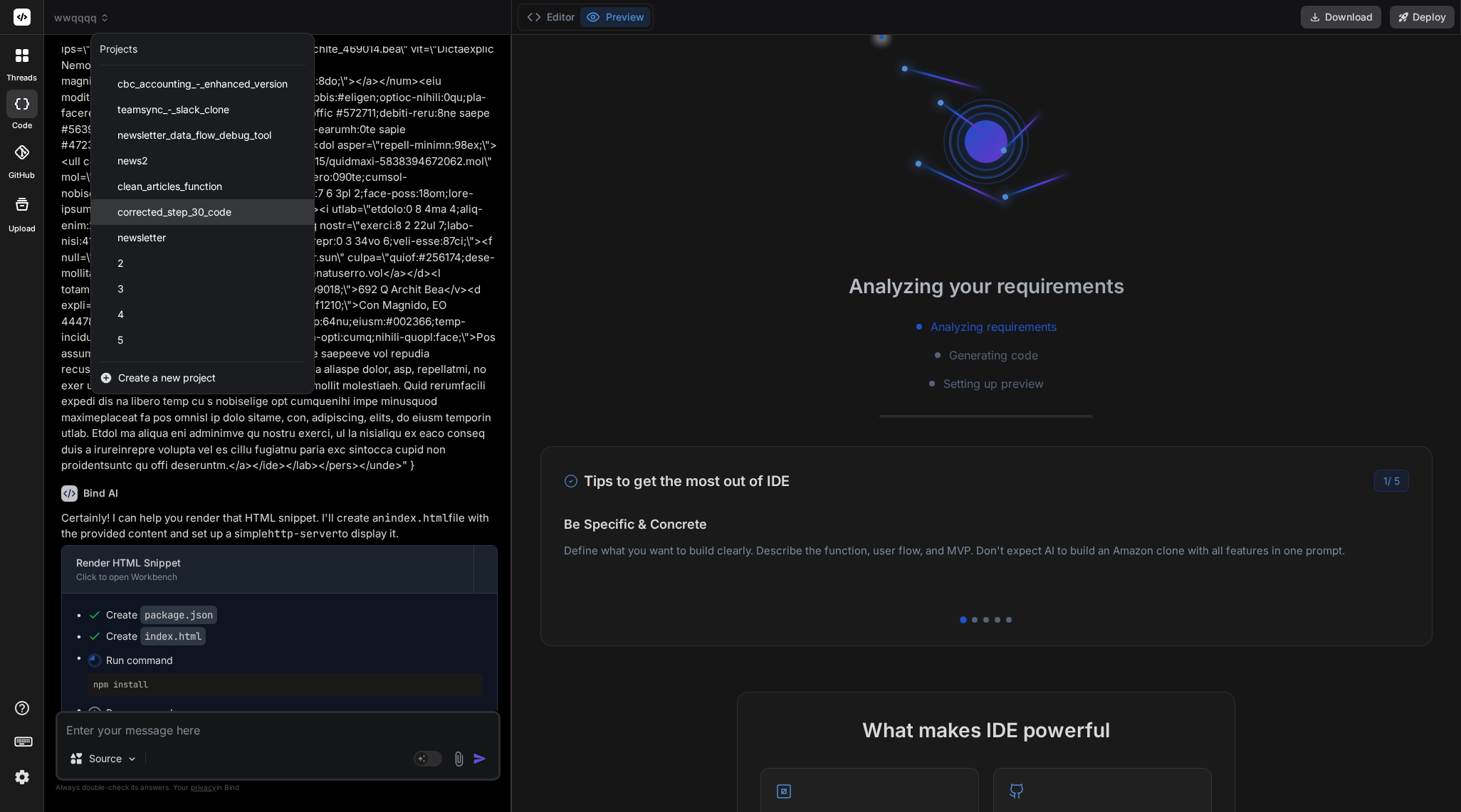
scroll to position [509, 0]
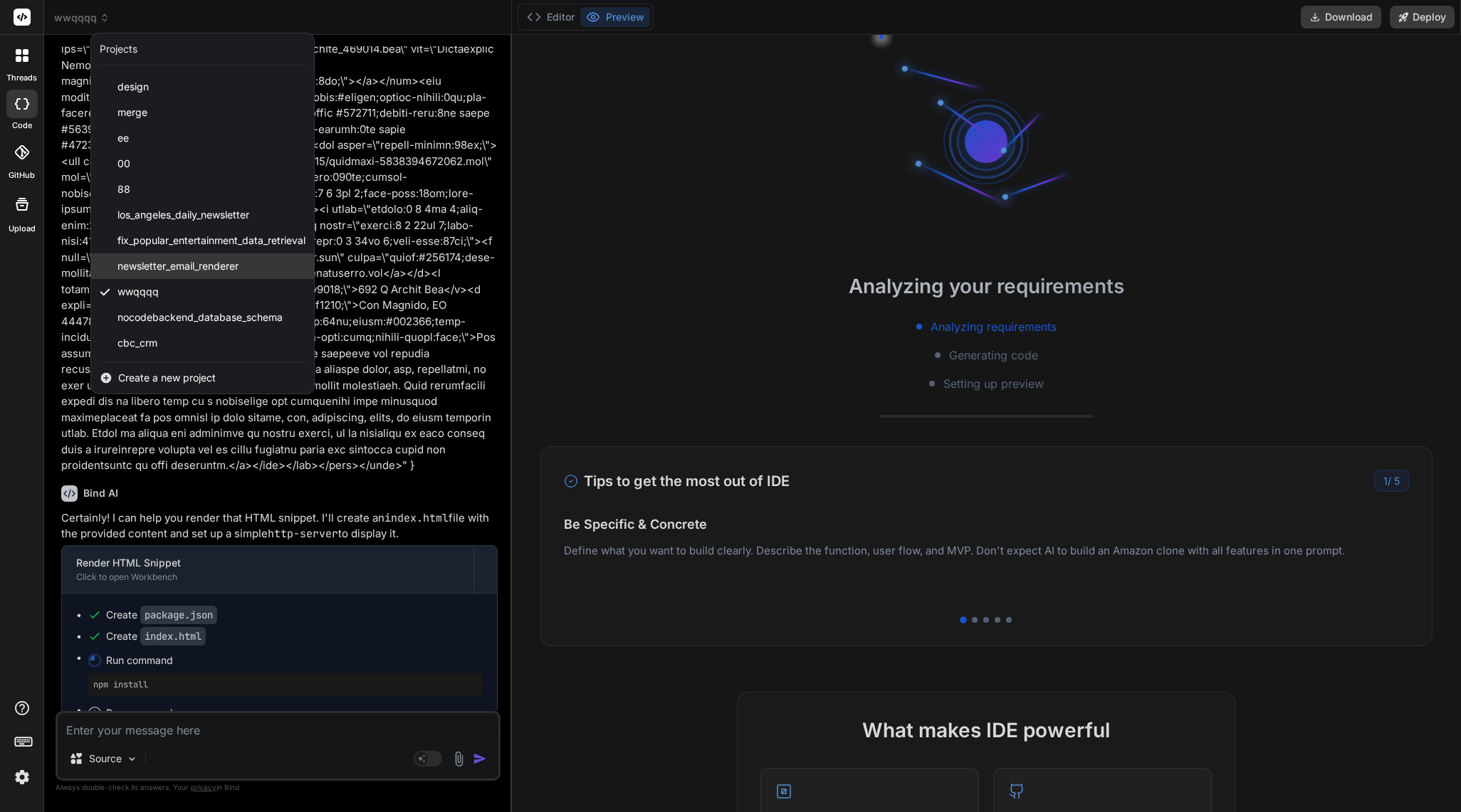
click at [206, 264] on span "newsletter_email_renderer" at bounding box center [177, 266] width 121 height 14
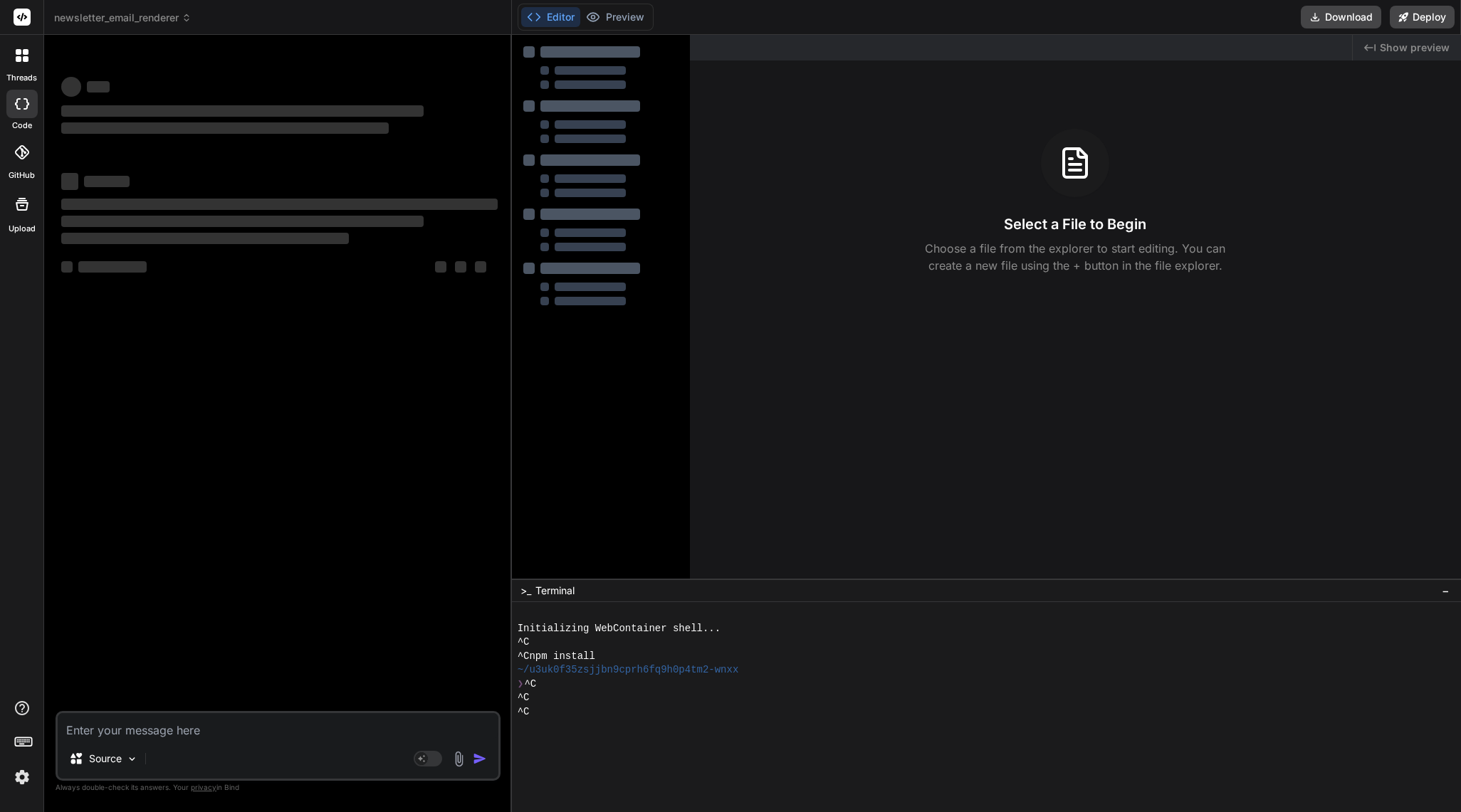
scroll to position [0, 0]
type textarea "x"
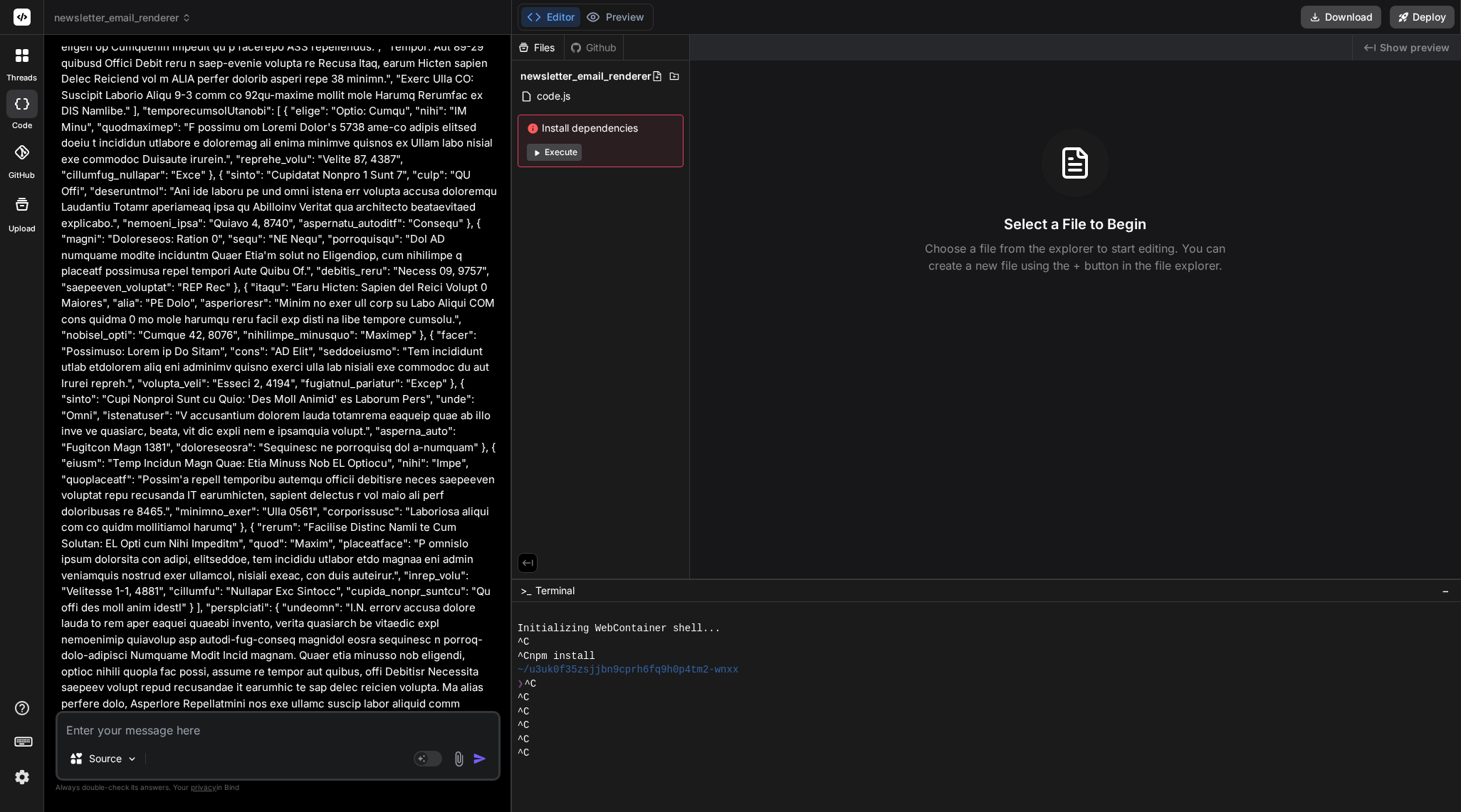
scroll to position [11807, 0]
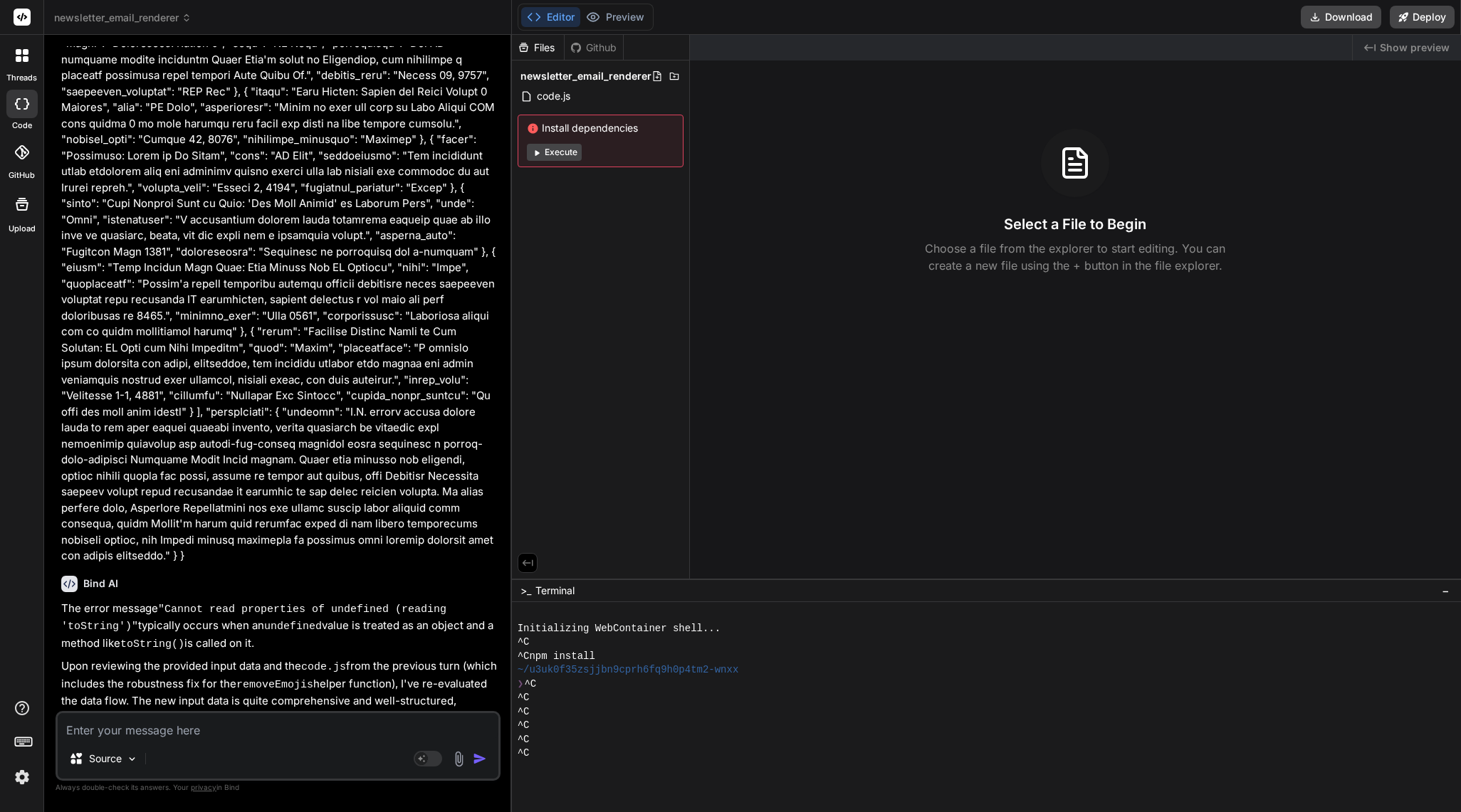
click at [197, 728] on textarea at bounding box center [278, 726] width 441 height 26
paste textarea "{ "htmlSnippet": "<!DOCTYPE html><html lang=\"en\"><head><meta charset=\"UTF-8\…"
type textarea "{ "htmlSnippet": "<!DOCTYPE html><html lang=\"en\"><head><meta charset=\"UTF-8\…"
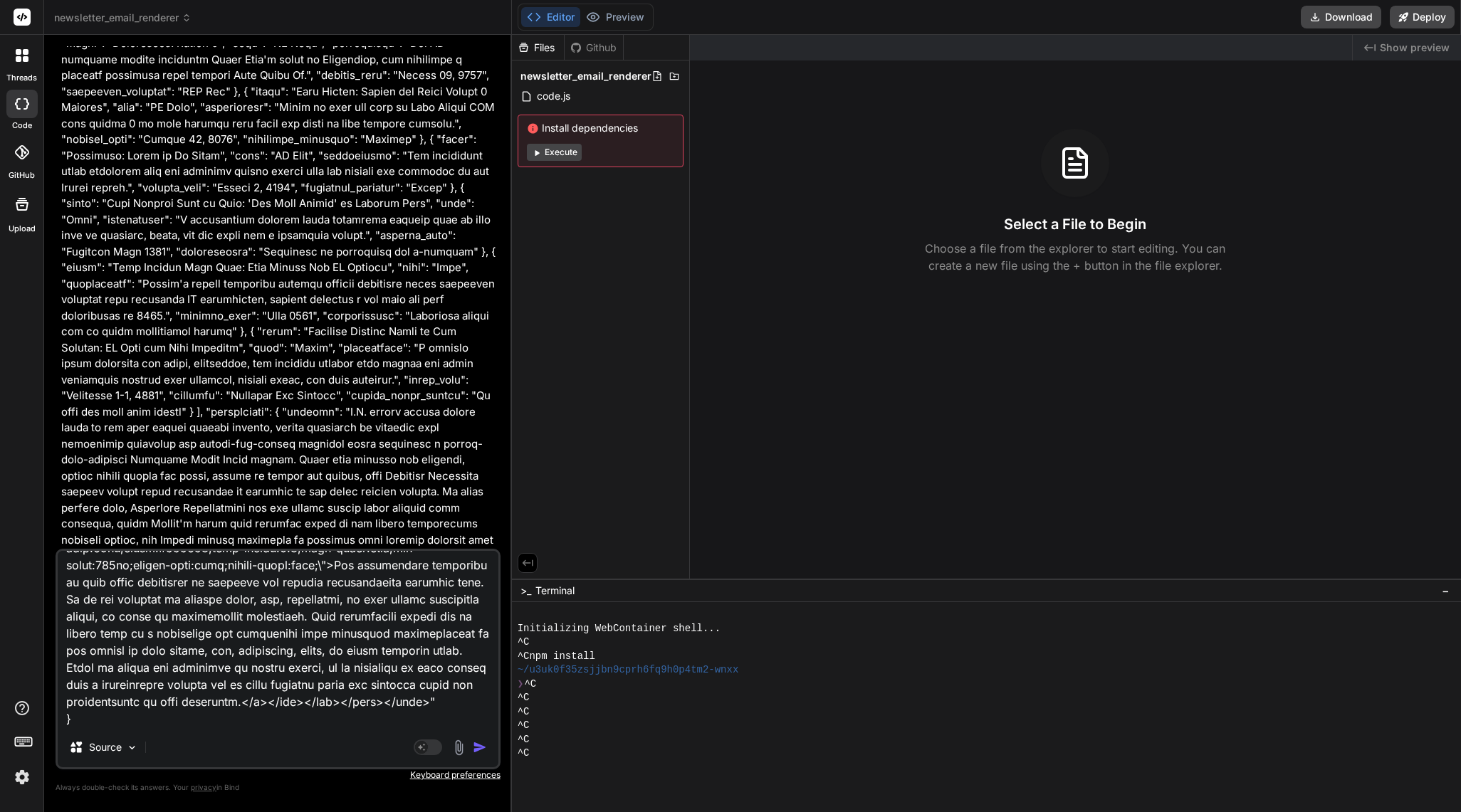
scroll to position [13793, 0]
type textarea "x"
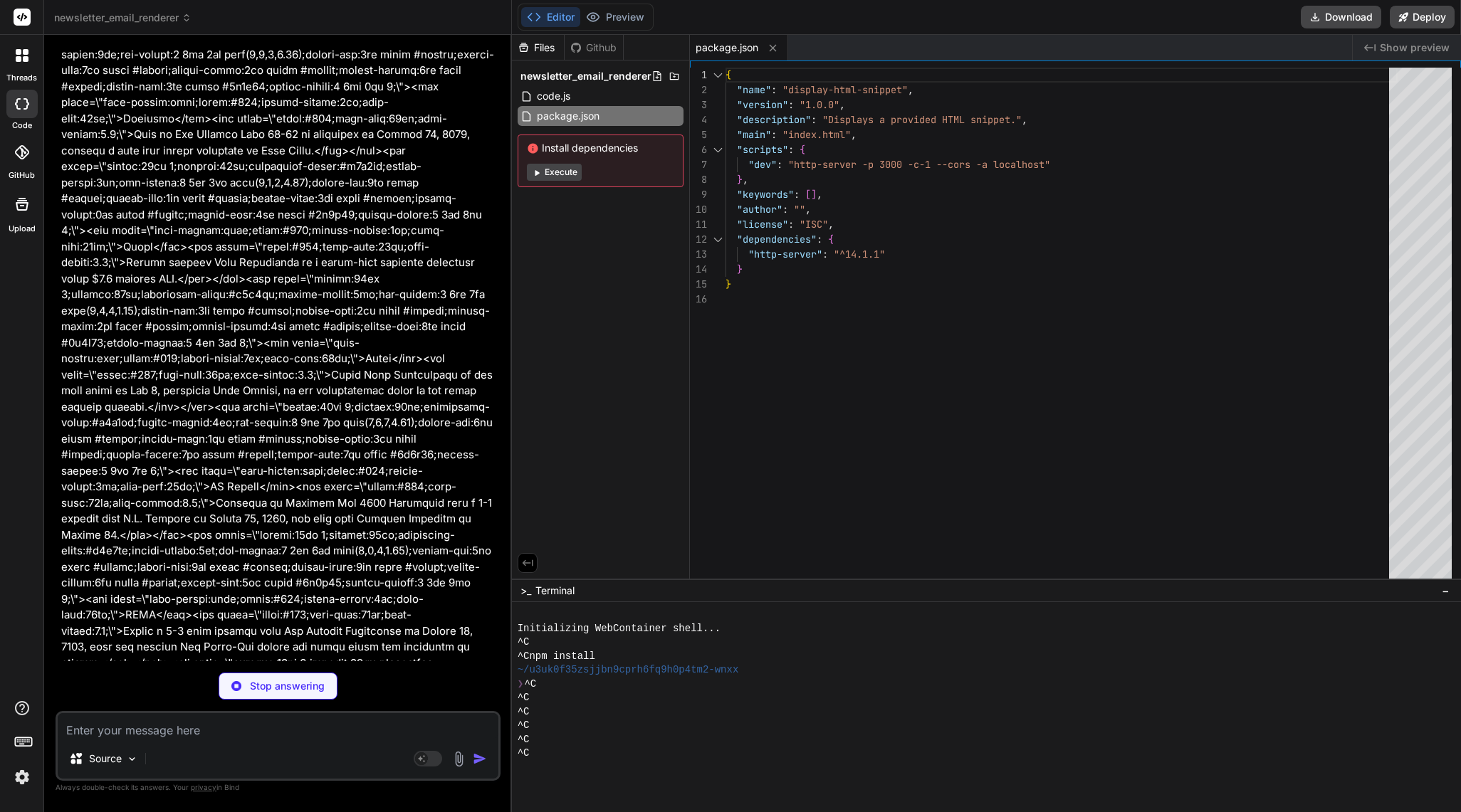
scroll to position [23461, 0]
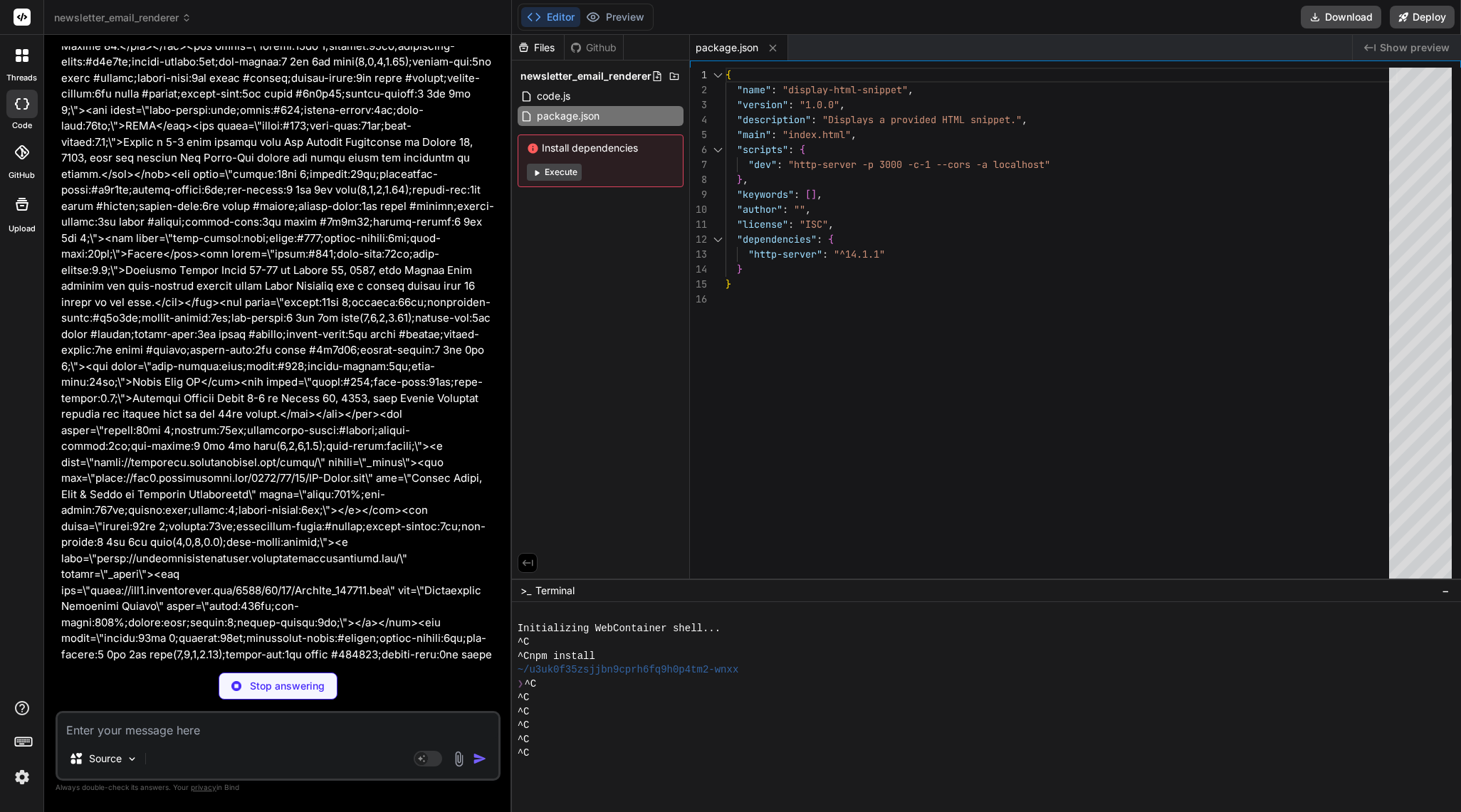
type textarea "x"
type textarea "circumstances of your situation.</p></div></div></body></html> </body> </html>"
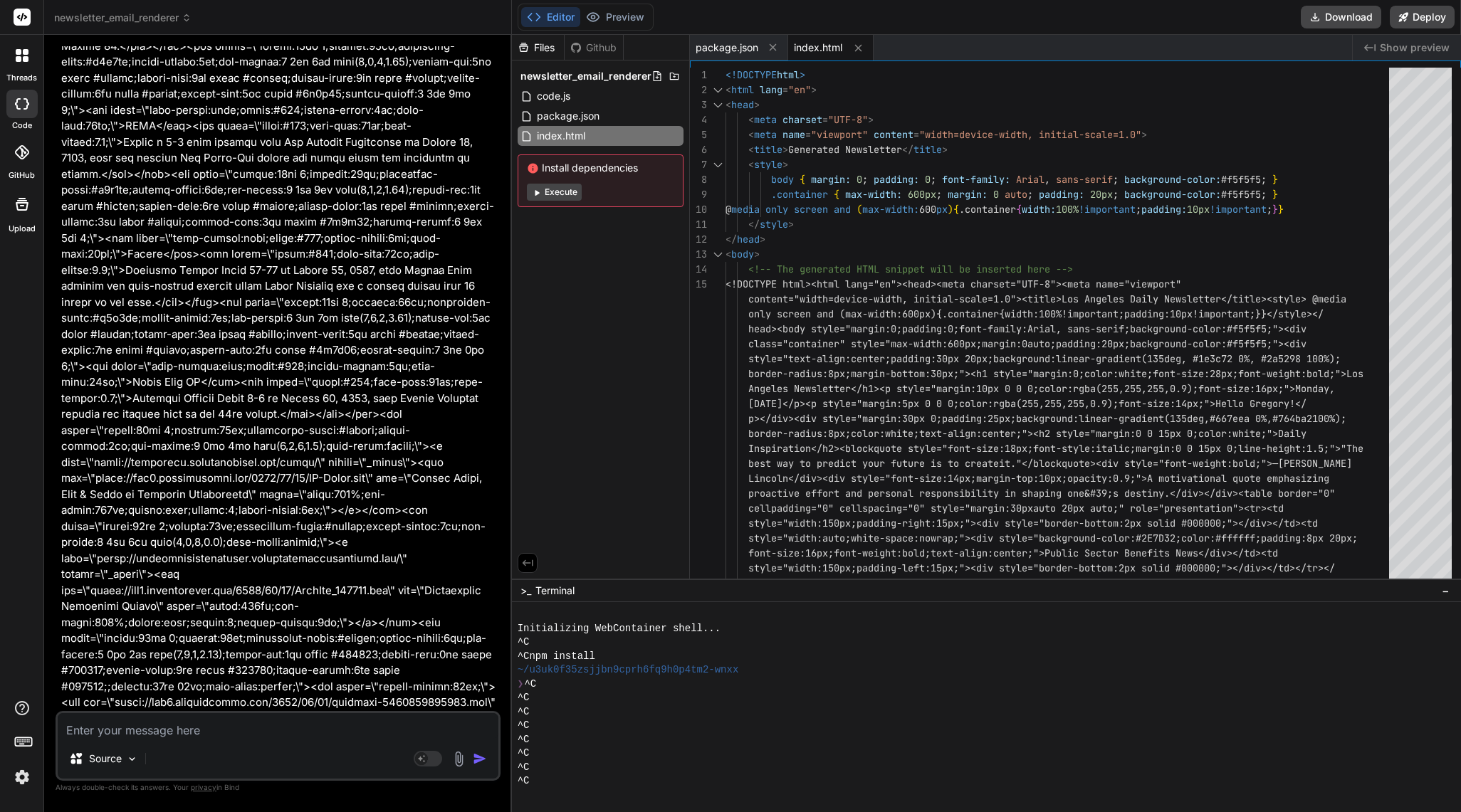
scroll to position [23557, 0]
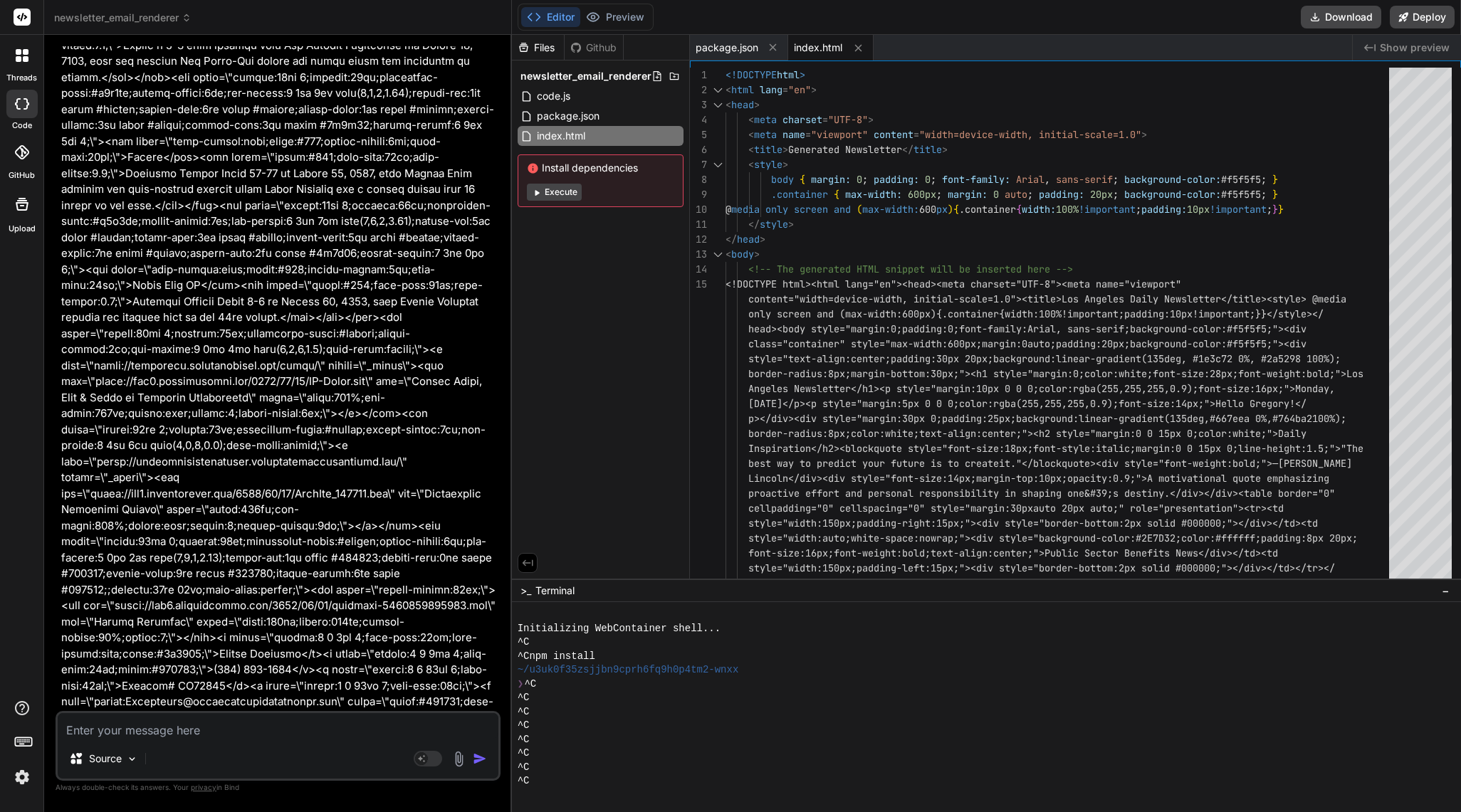
type textarea "x"
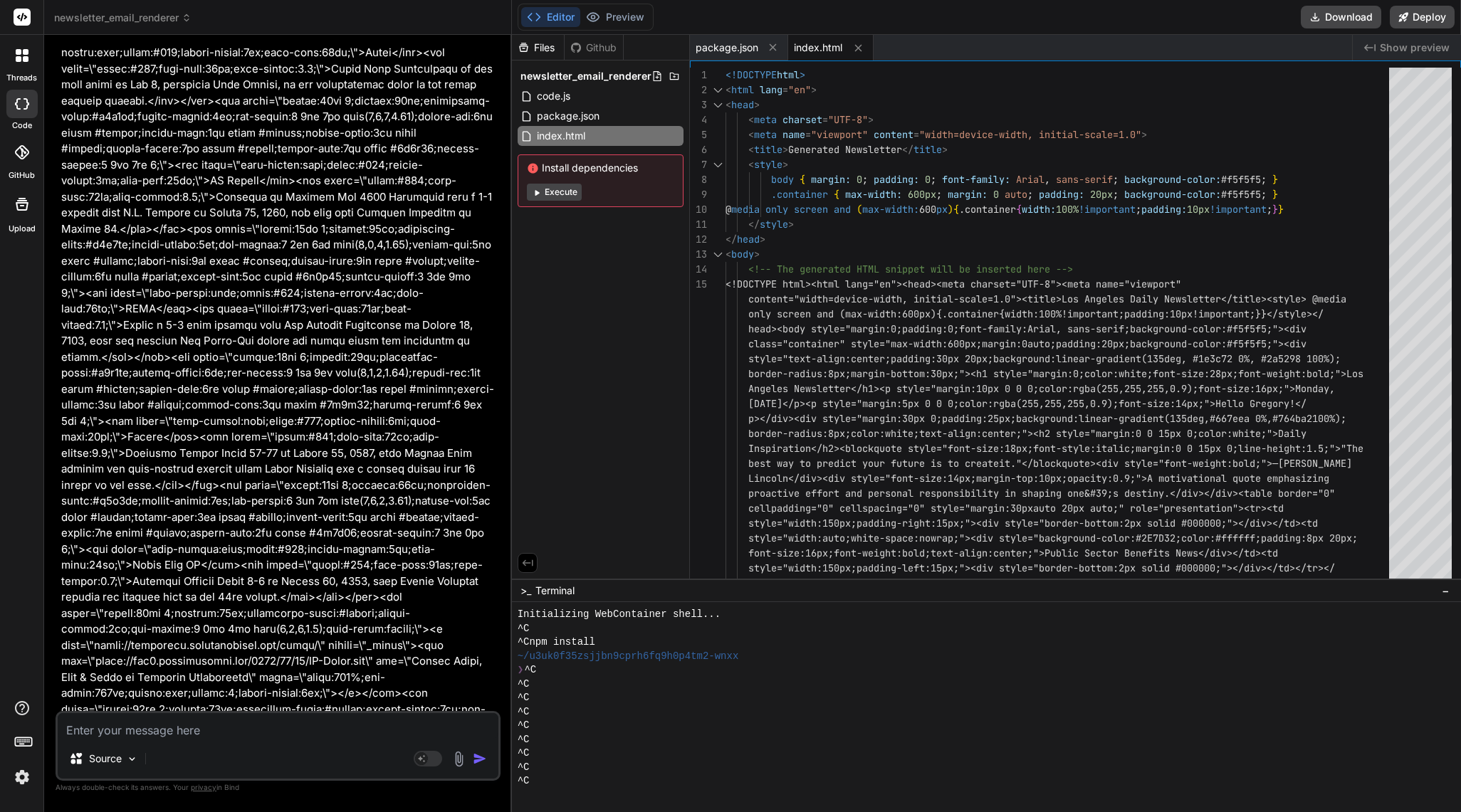
scroll to position [23279, 0]
click at [265, 726] on textarea at bounding box center [278, 726] width 441 height 26
type textarea "r"
type textarea "x"
type textarea "re"
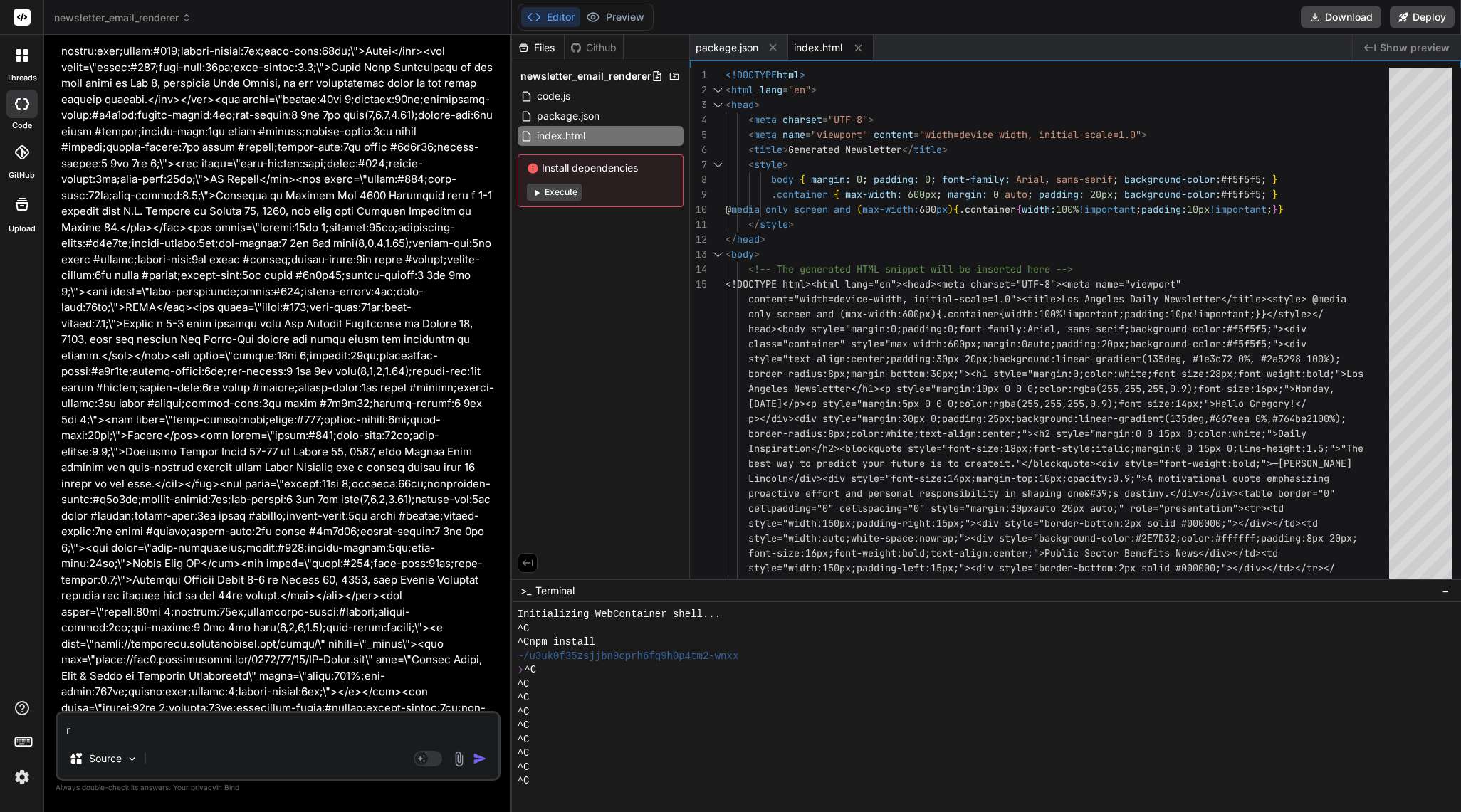
type textarea "x"
type textarea "ren"
type textarea "x"
type textarea "rend"
type textarea "x"
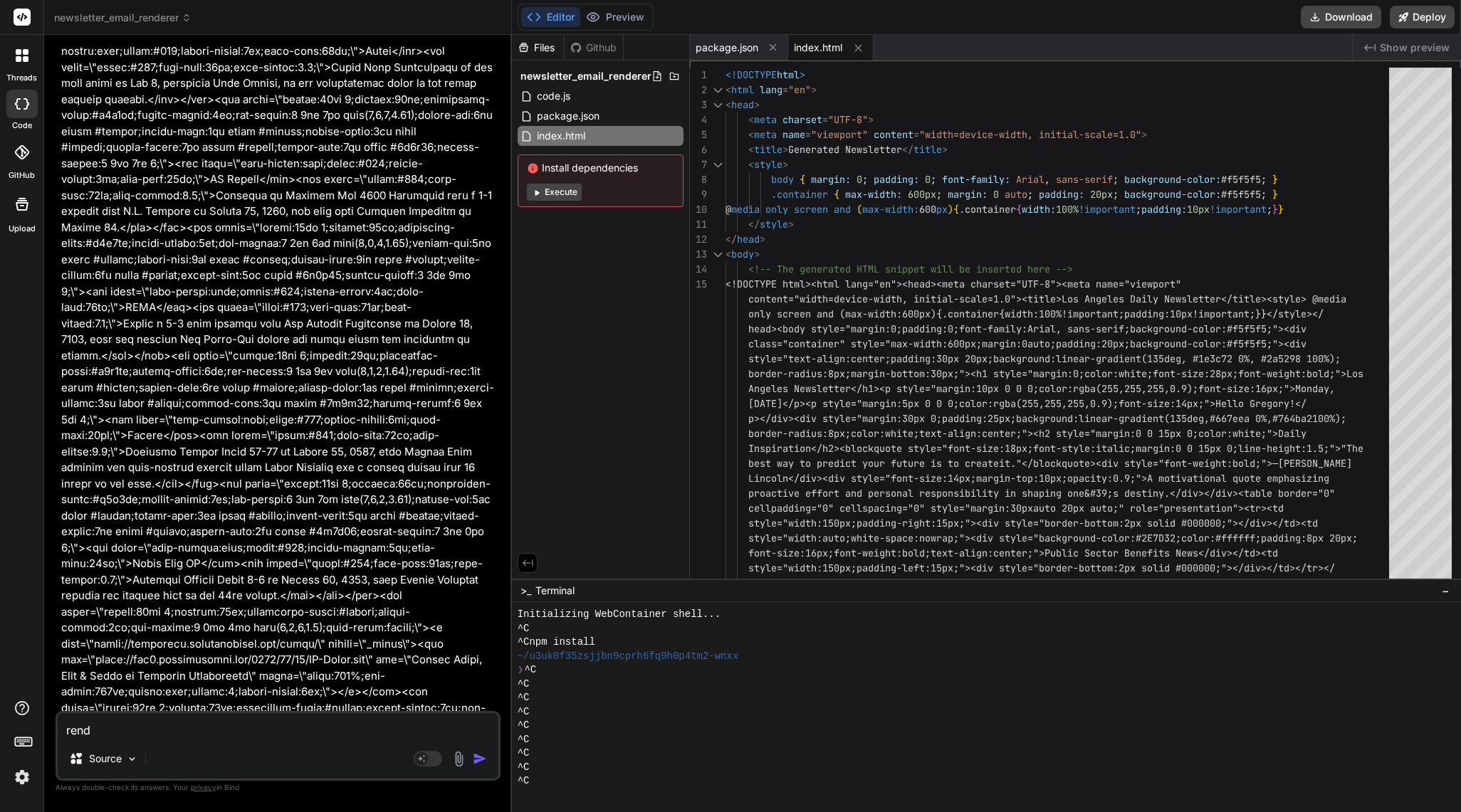
type textarea "[PERSON_NAME]"
type textarea "x"
type textarea "render"
type textarea "x"
type textarea "render"
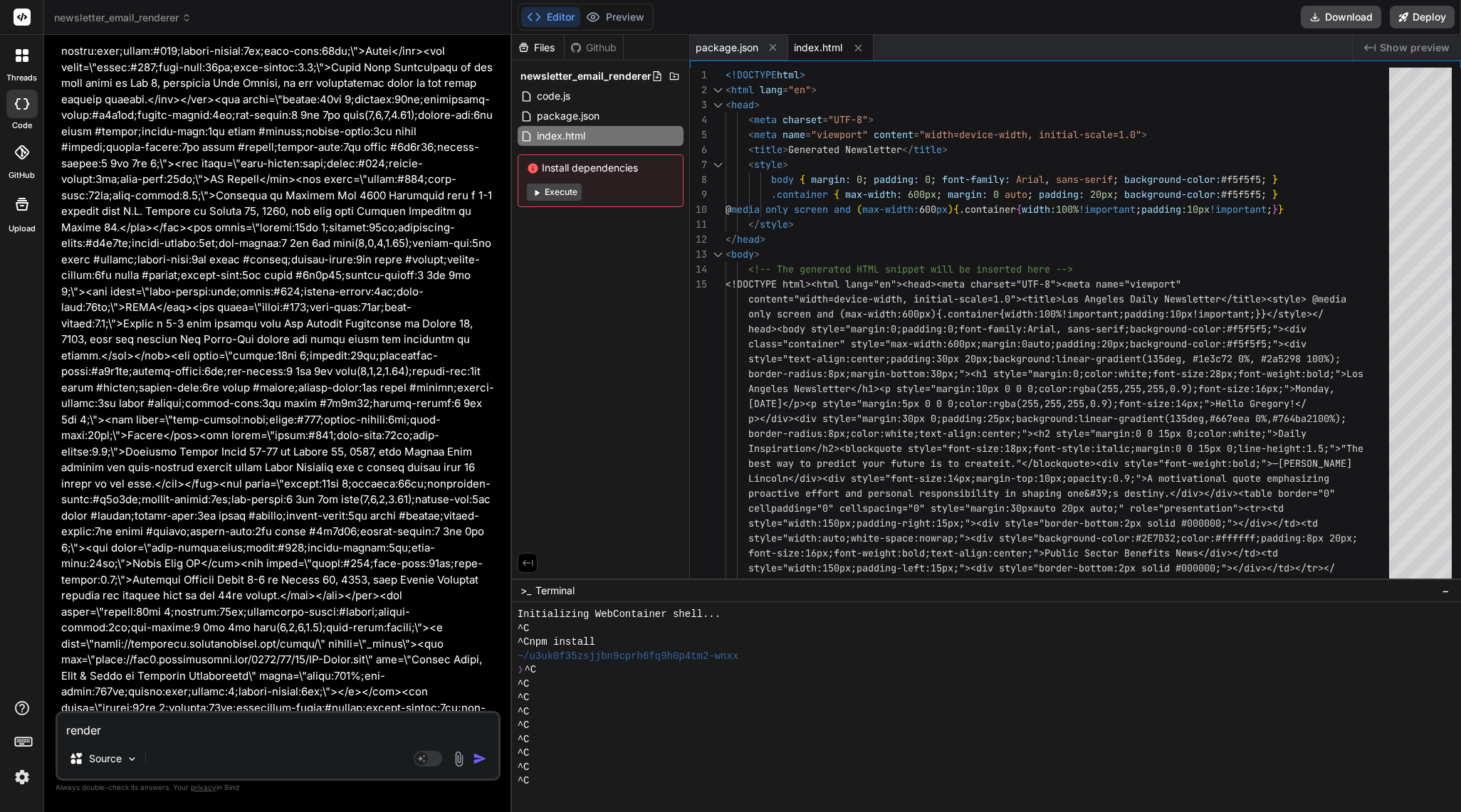
type textarea "x"
type textarea "render t"
type textarea "x"
type textarea "render th"
type textarea "x"
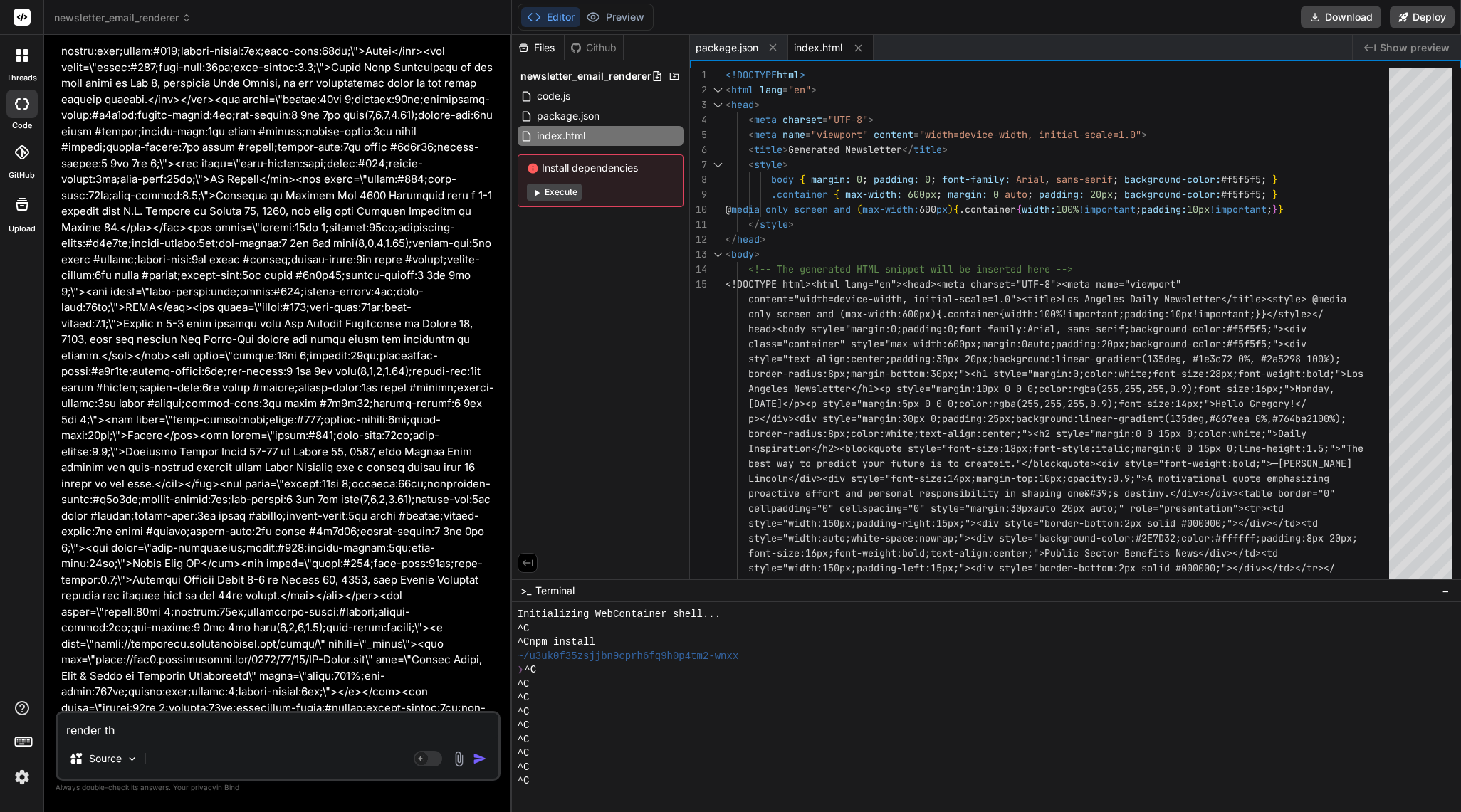
type textarea "render thi"
type textarea "x"
type textarea "render this"
type textarea "x"
type textarea "render this"
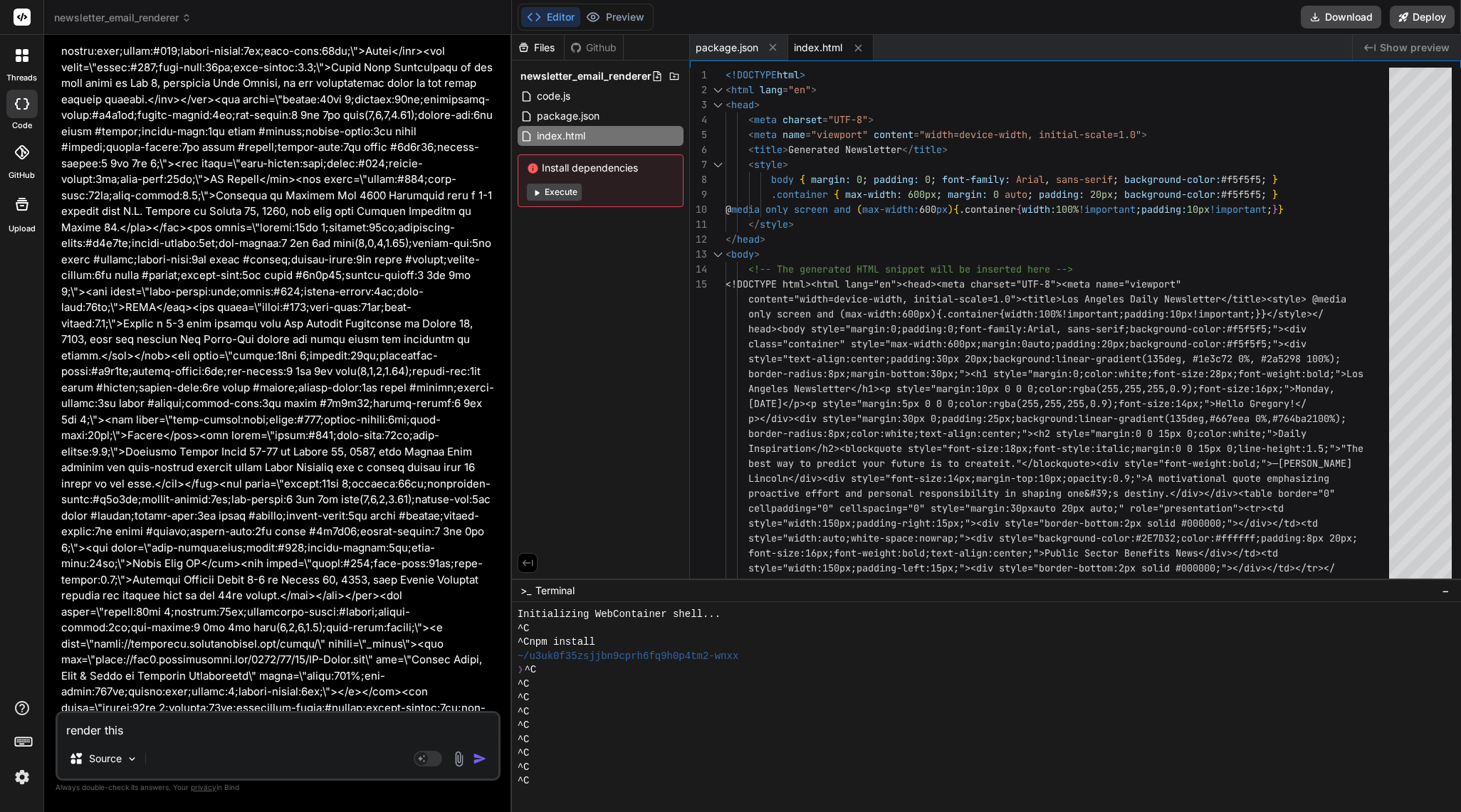
type textarea "x"
type textarea "render this S"
type textarea "x"
type textarea "render this"
type textarea "x"
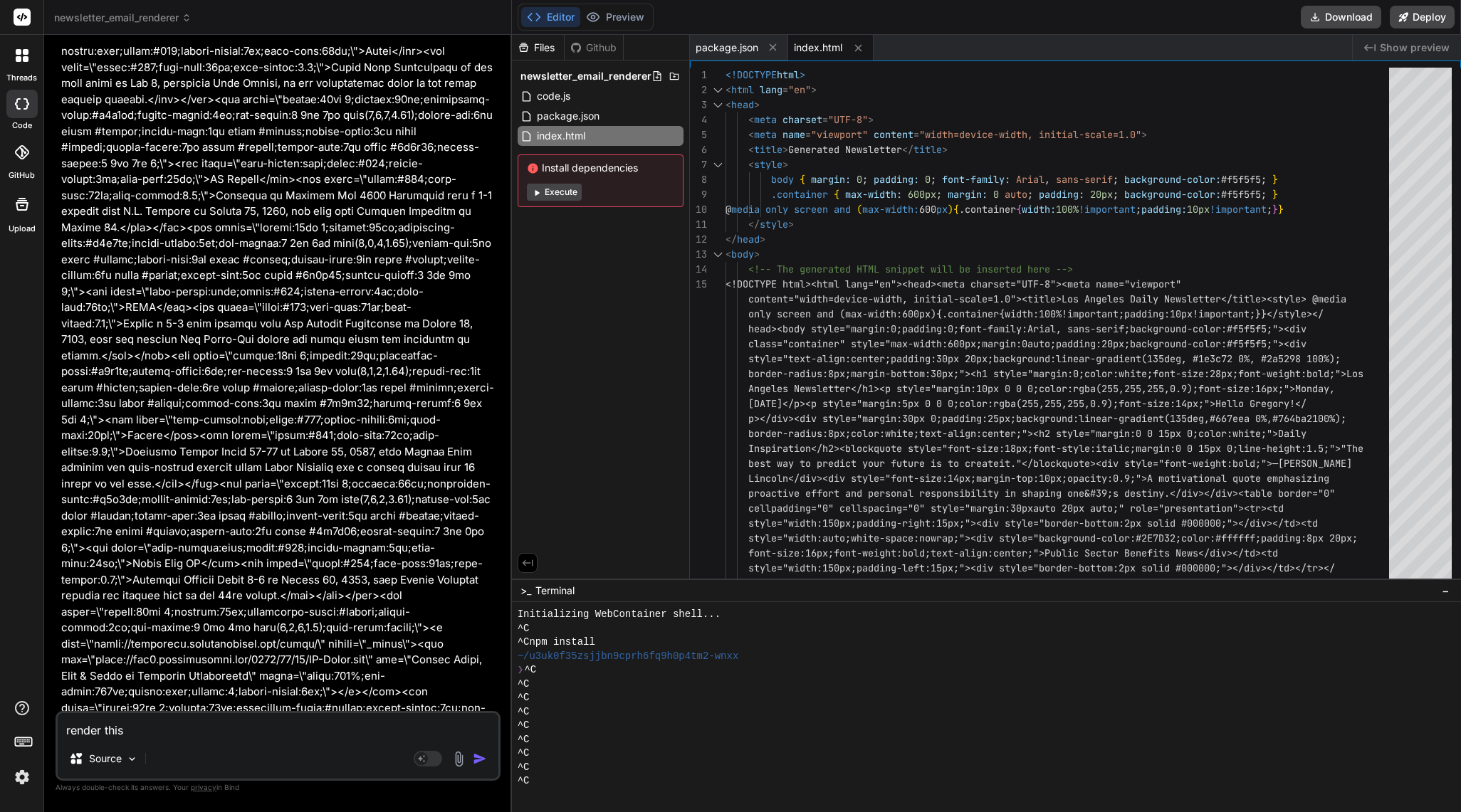
type textarea "render this"
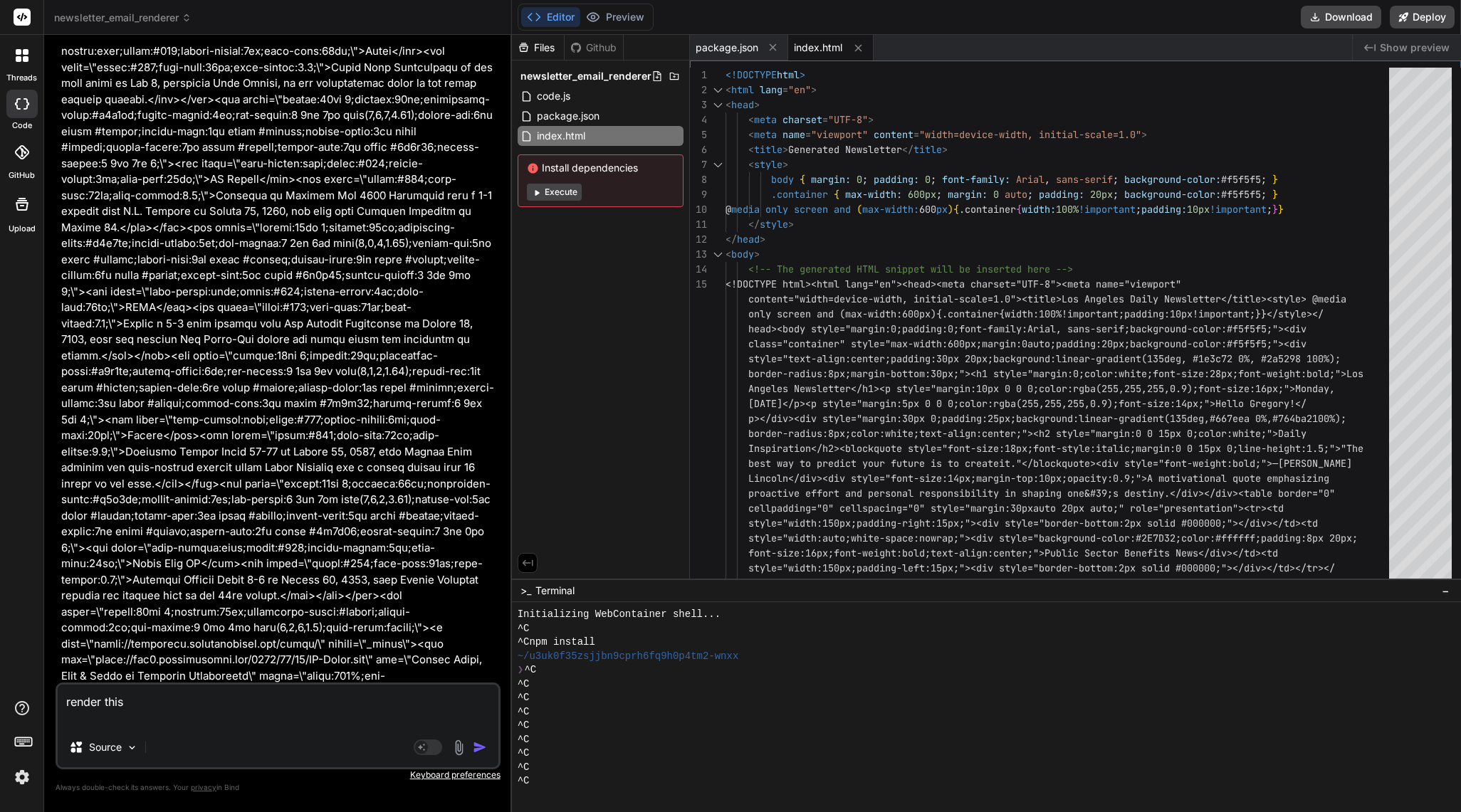
type textarea "x"
paste textarea "{ "htmlSnippet": "<!DOCTYPE html><html lang=\"en\"><head><meta charset=\"UTF-8\…"
type textarea "render this { "htmlSnippet": "<!DOCTYPE html><html lang=\"en\"><head><meta char…"
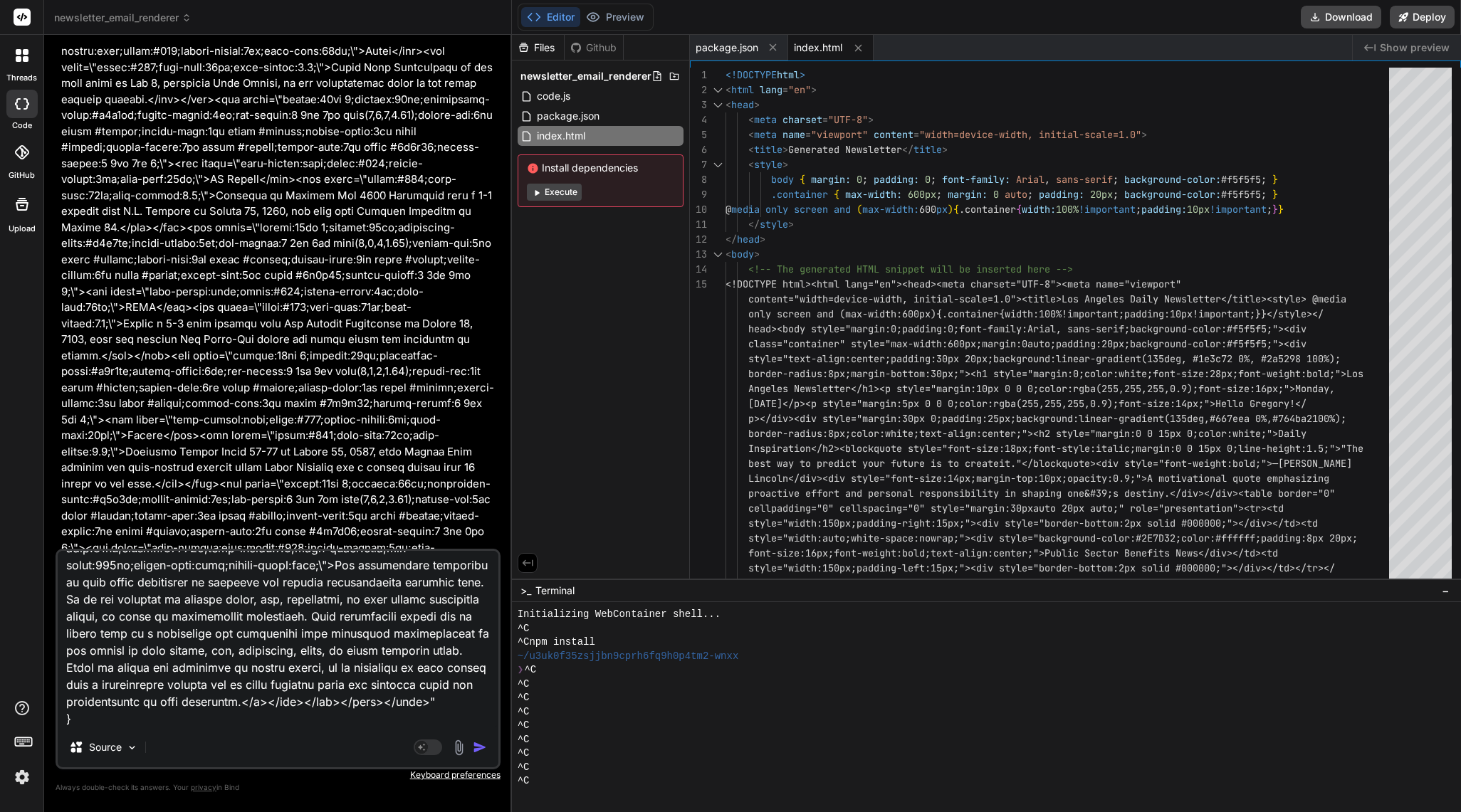
scroll to position [13827, 0]
type textarea "x"
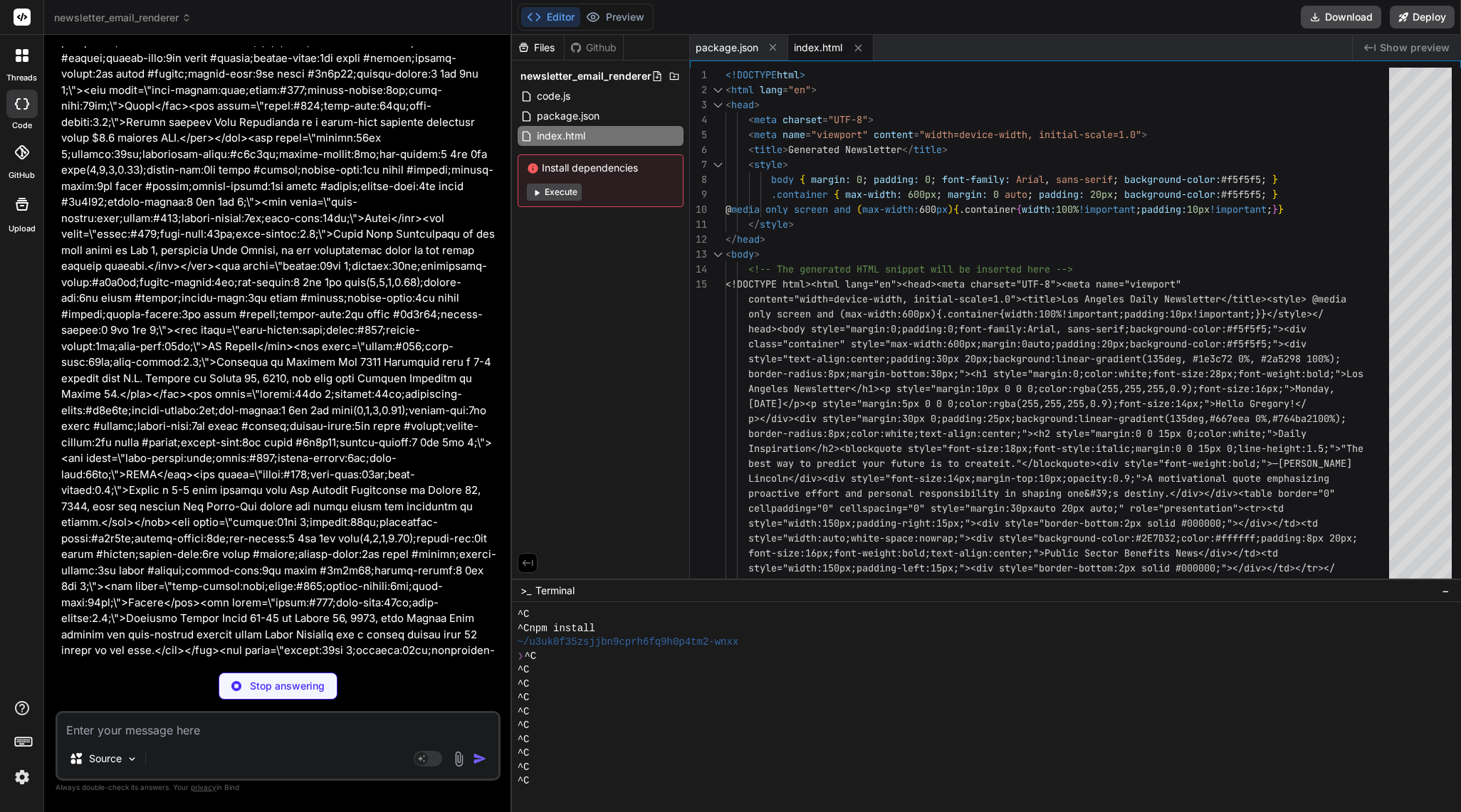
scroll to position [28, 0]
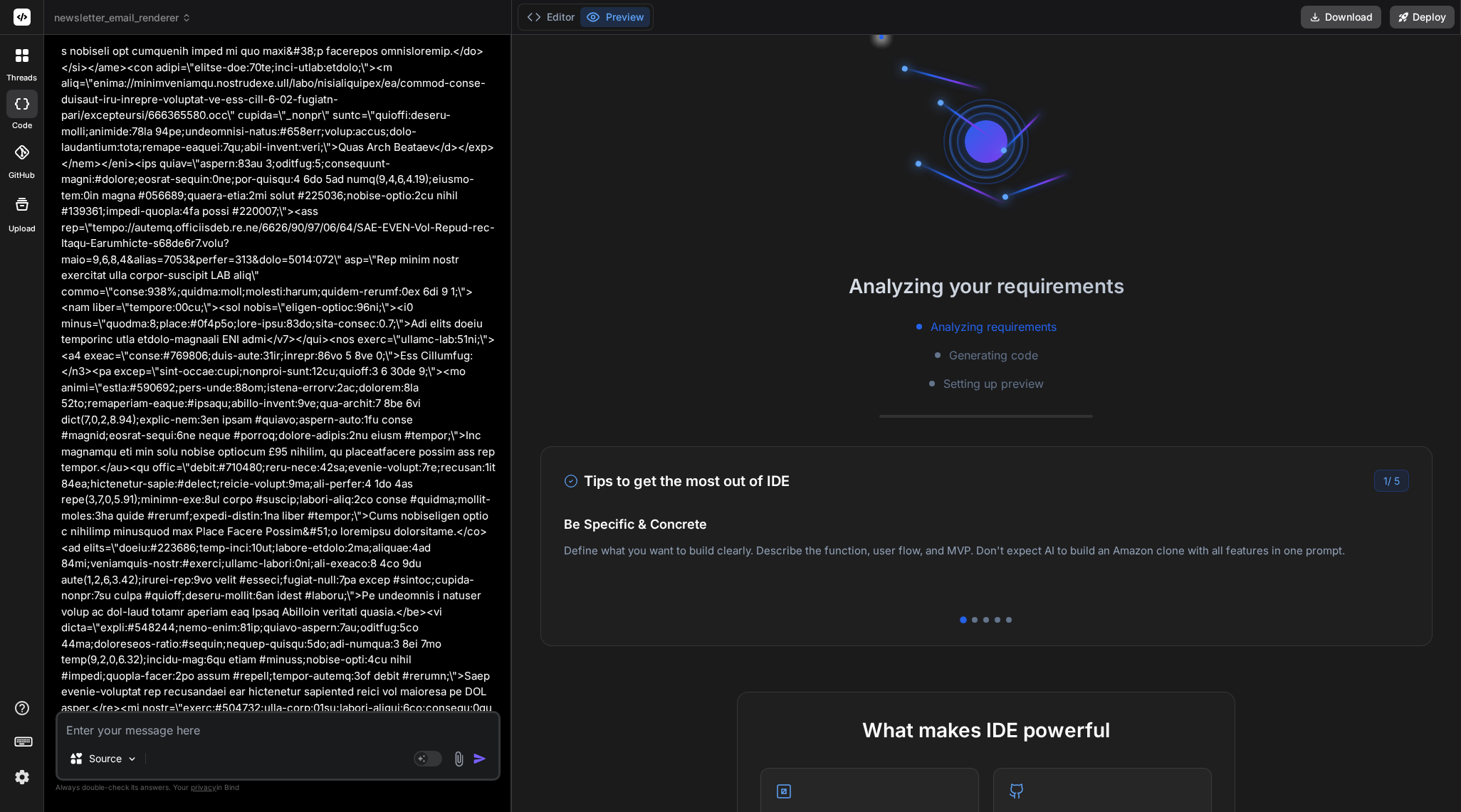
scroll to position [31243, 0]
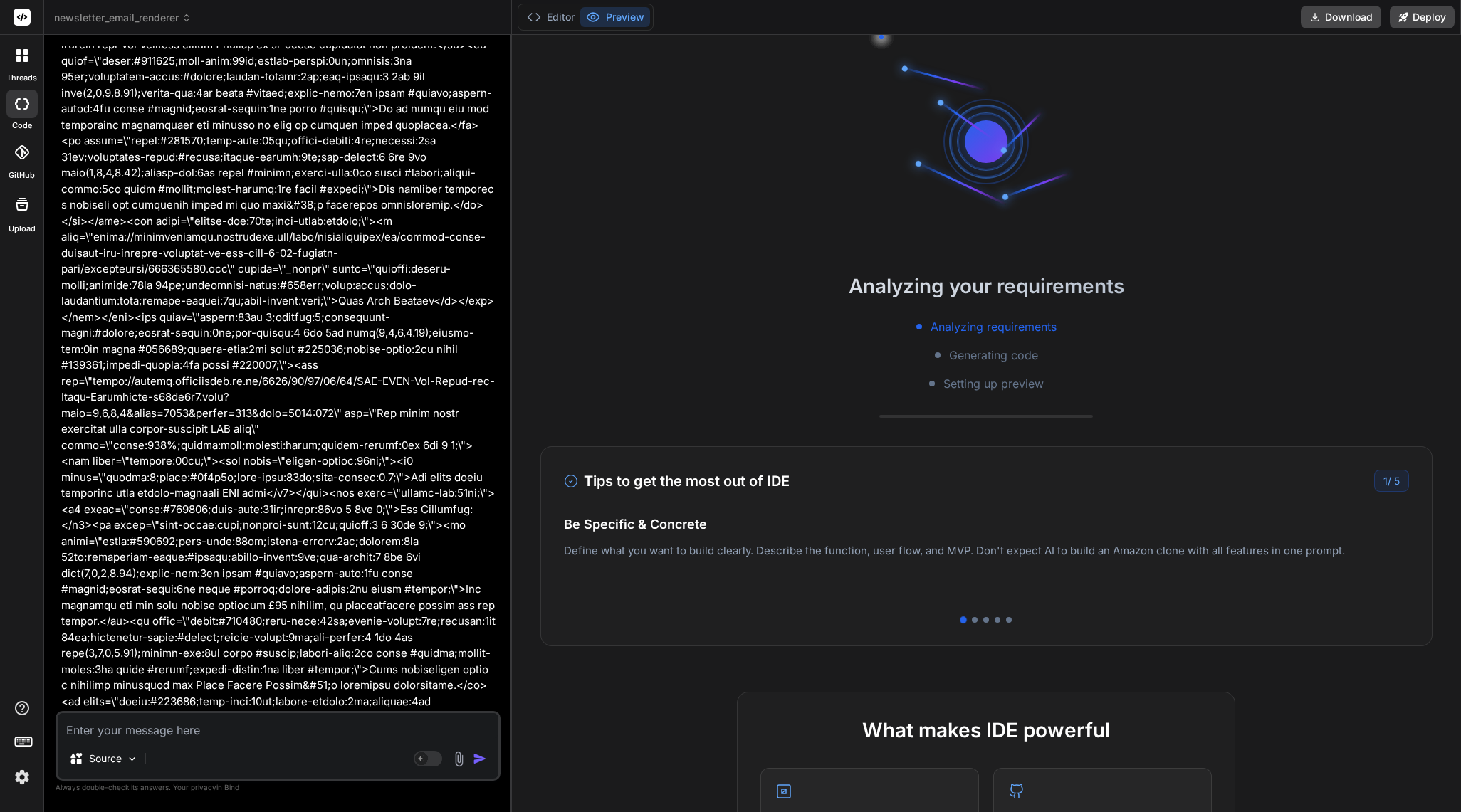
type textarea "x"
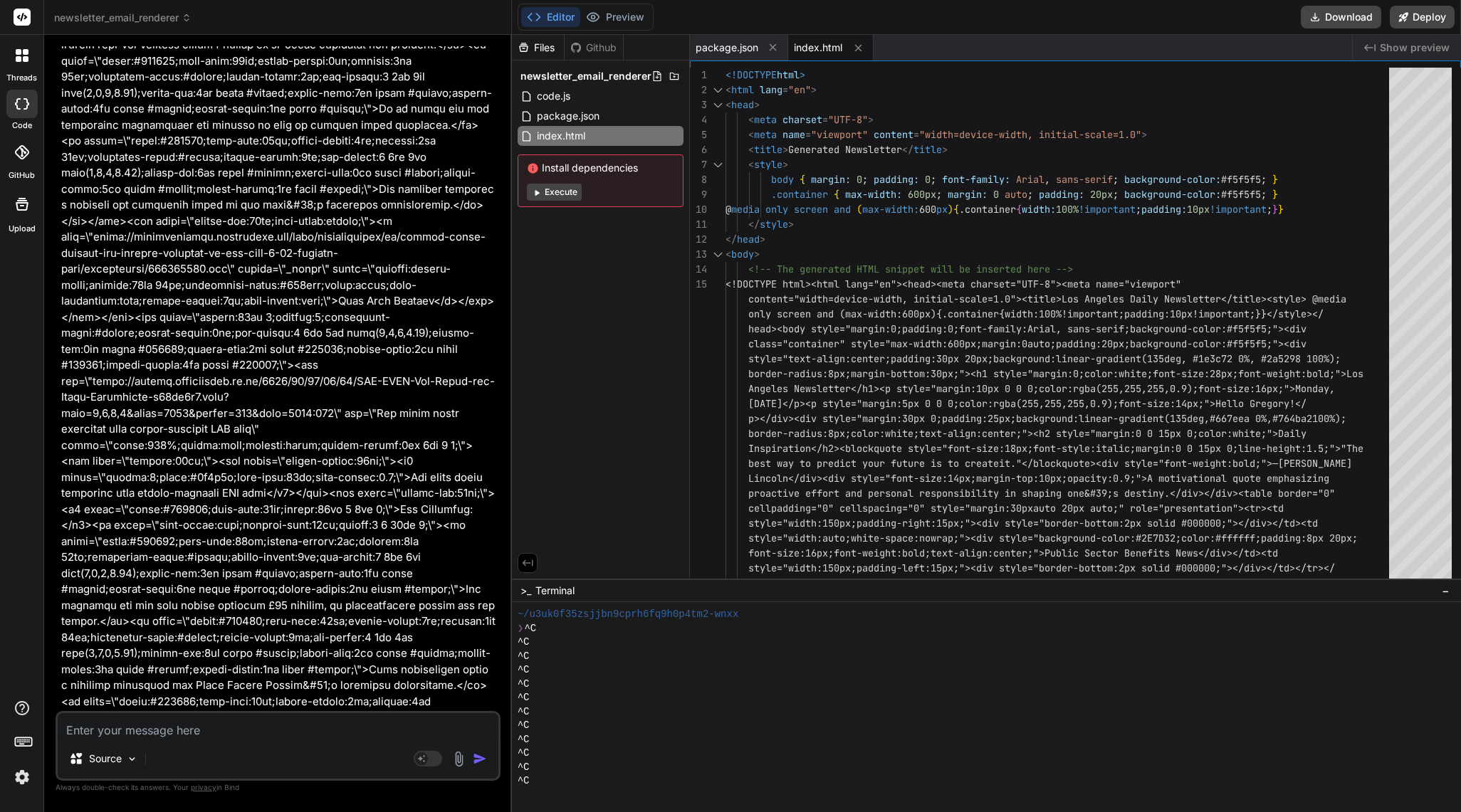
scroll to position [56, 0]
